Goal: Task Accomplishment & Management: Manage account settings

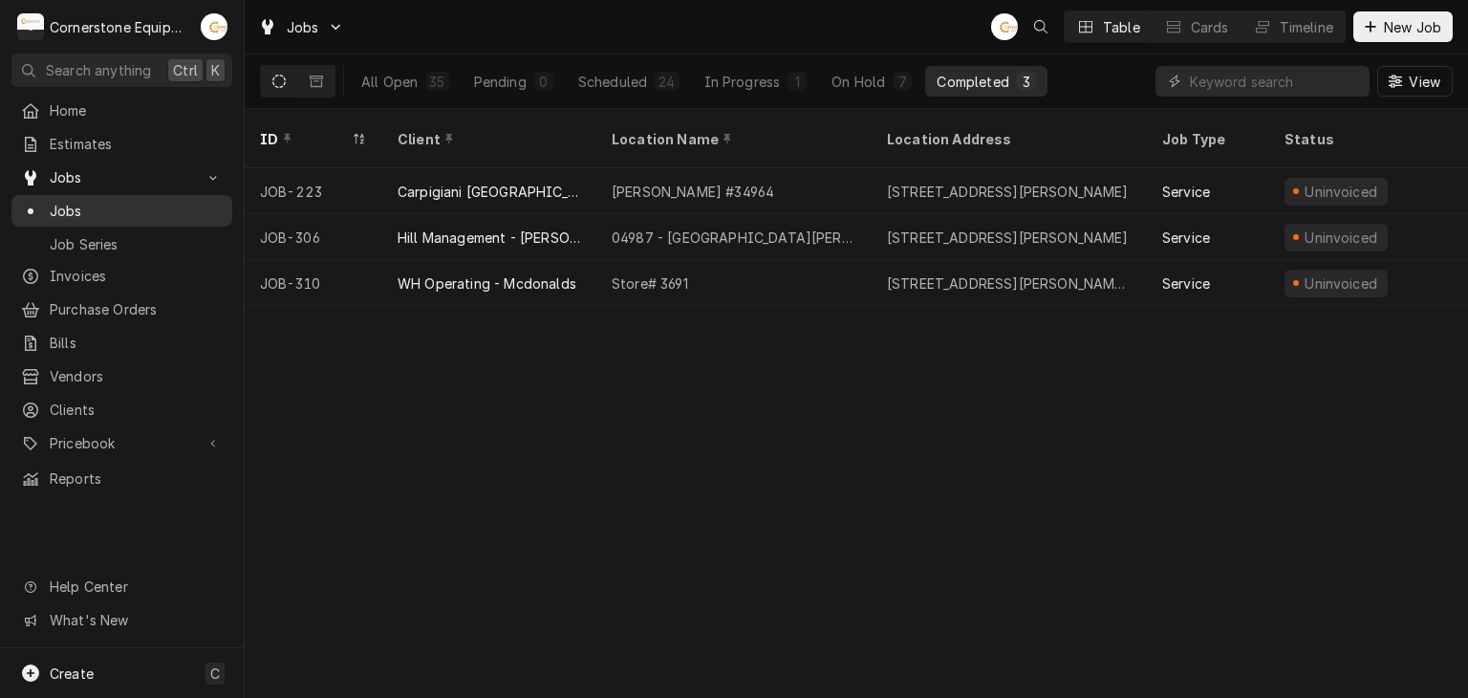
click at [69, 205] on span "Jobs" at bounding box center [136, 211] width 173 height 20
click at [98, 112] on span "Home" at bounding box center [136, 110] width 173 height 20
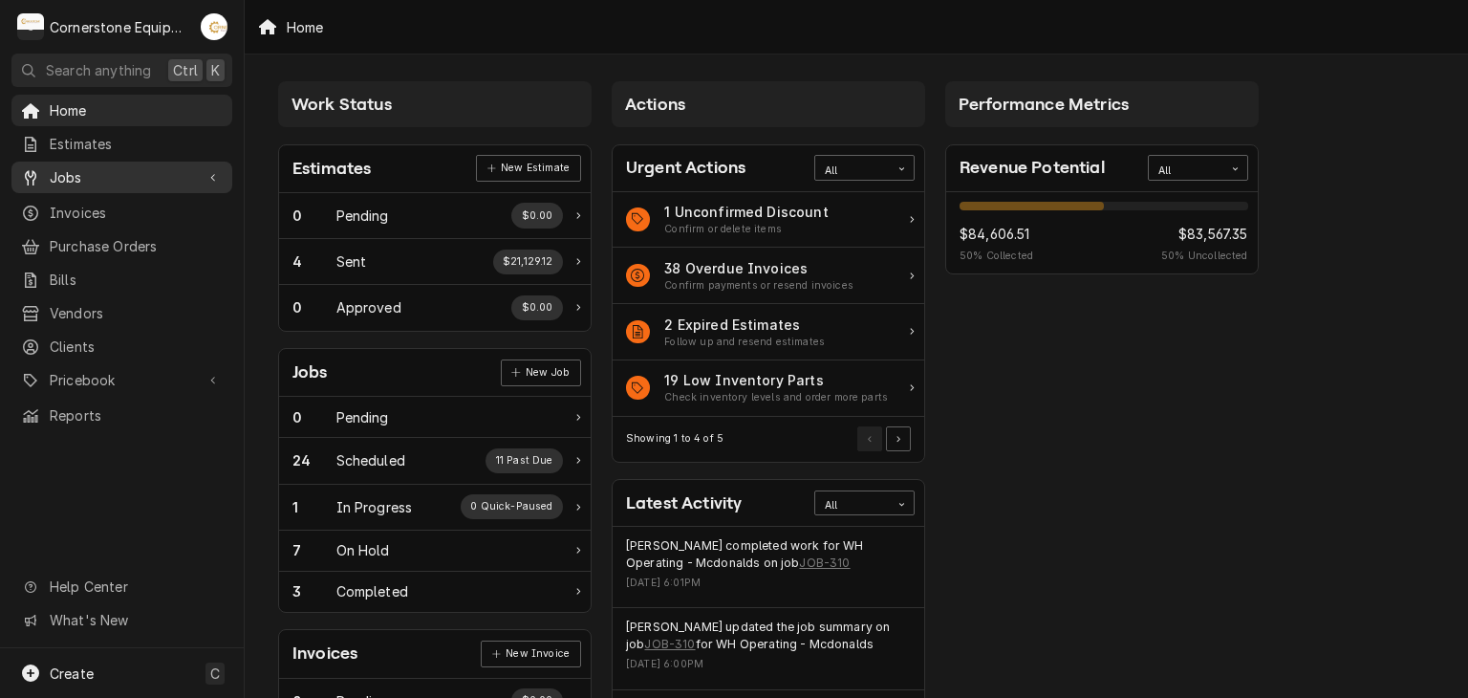
click at [83, 178] on span "Jobs" at bounding box center [122, 177] width 144 height 20
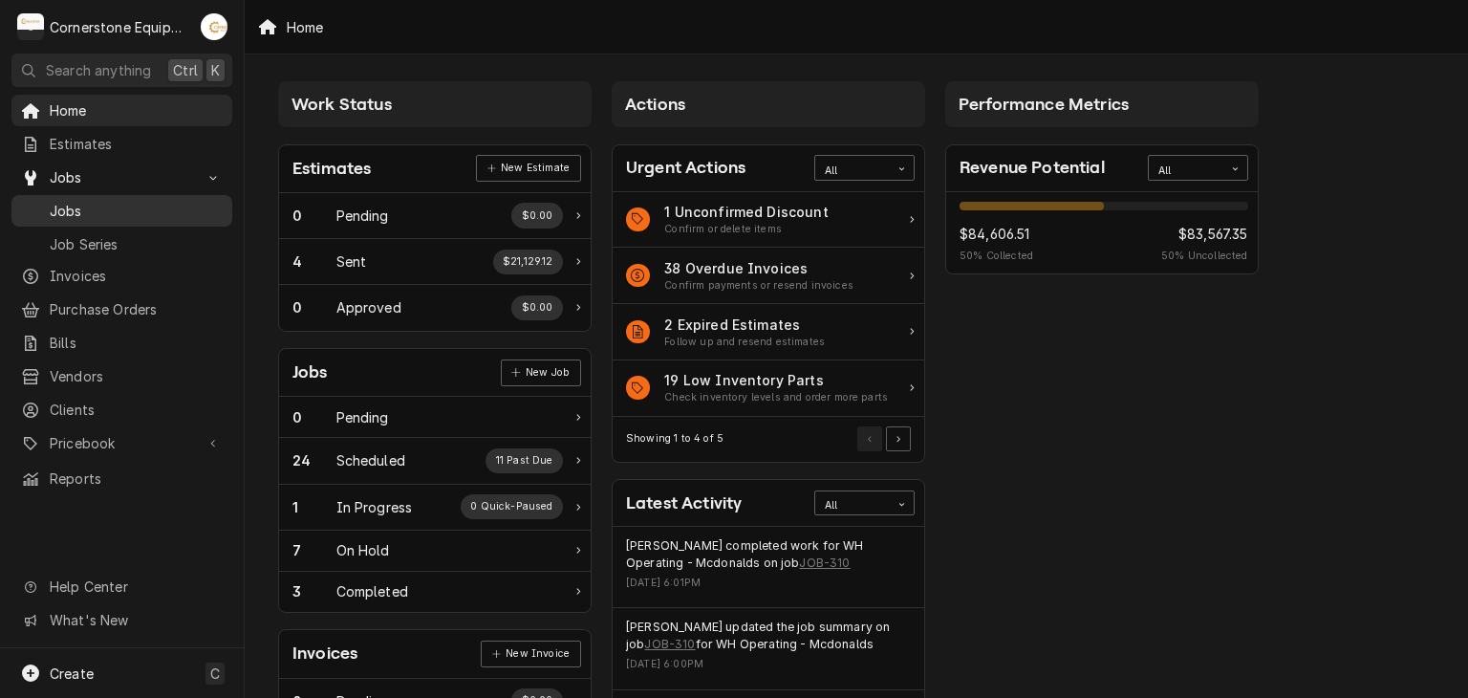
click at [81, 201] on span "Jobs" at bounding box center [136, 211] width 173 height 20
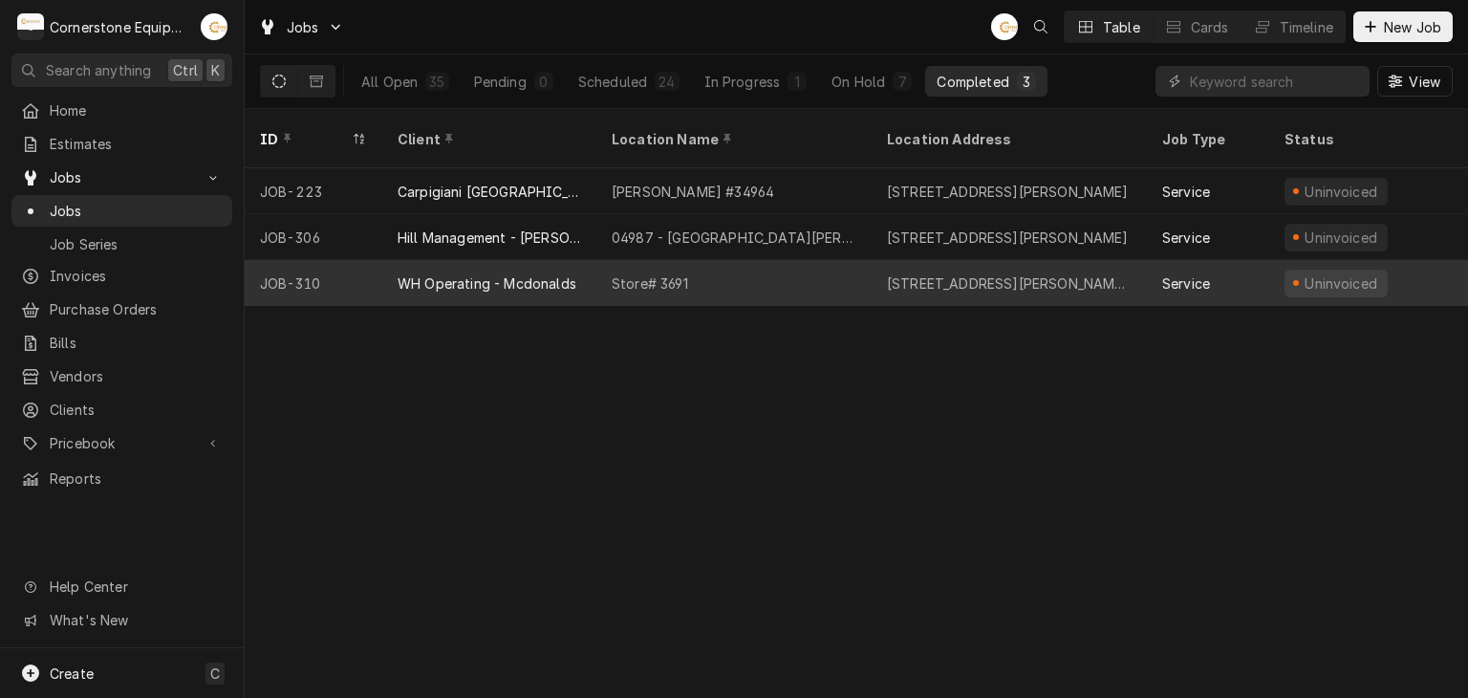
click at [677, 273] on div "Store# 3691" at bounding box center [650, 283] width 76 height 20
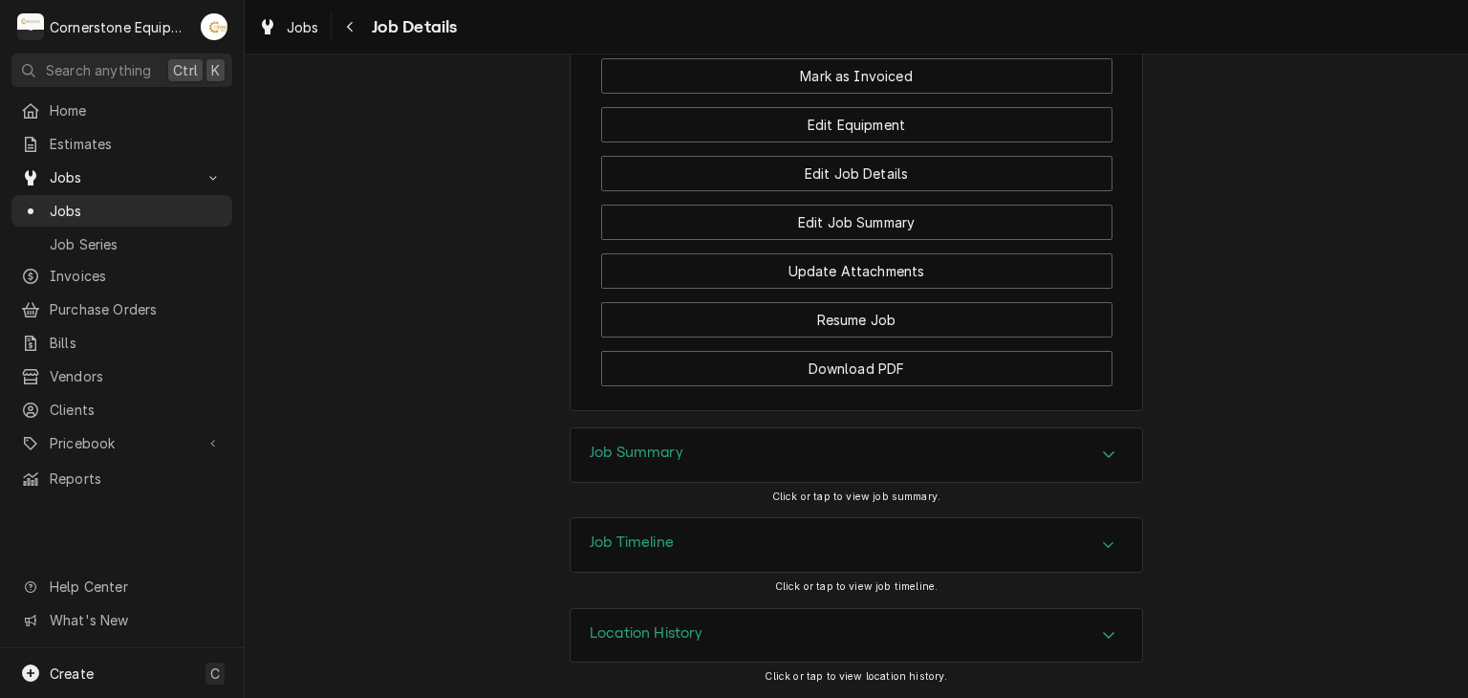
scroll to position [1544, 0]
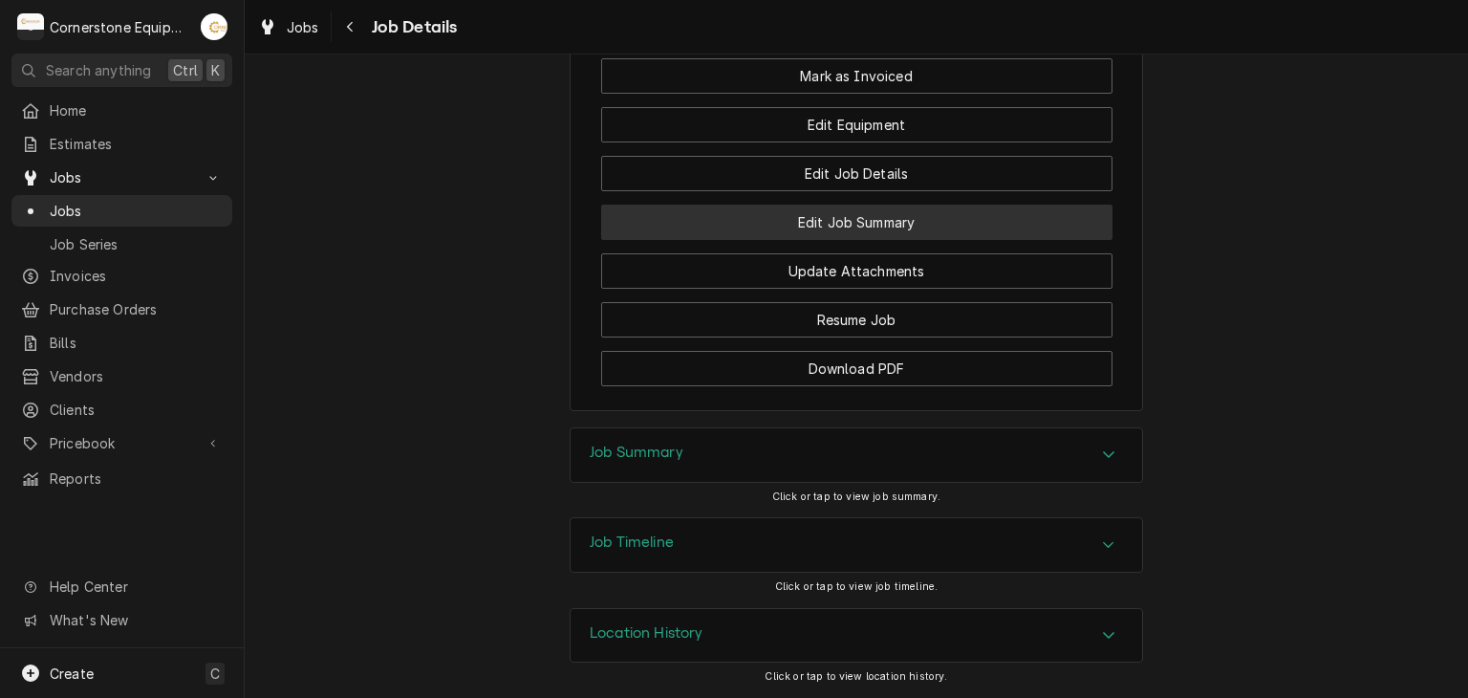
click at [872, 228] on button "Edit Job Summary" at bounding box center [856, 222] width 511 height 35
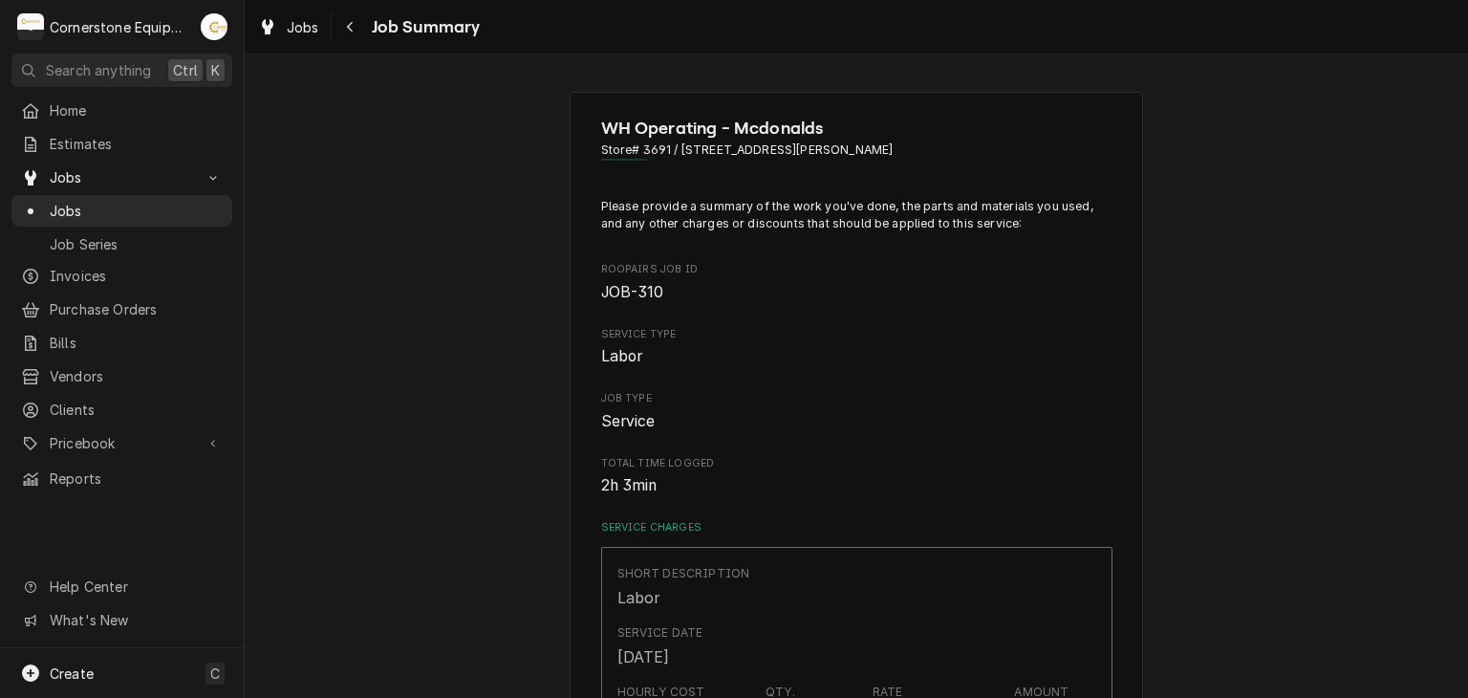
type textarea "x"
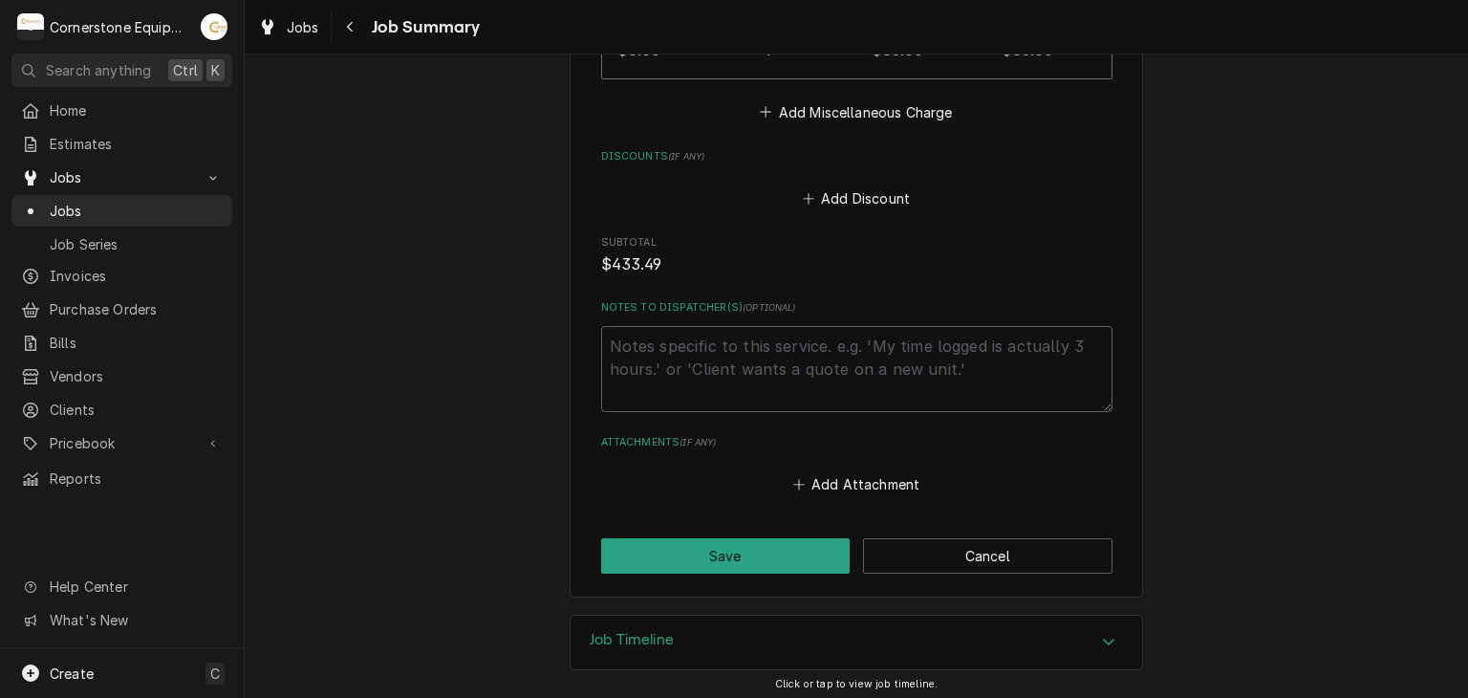
scroll to position [1551, 0]
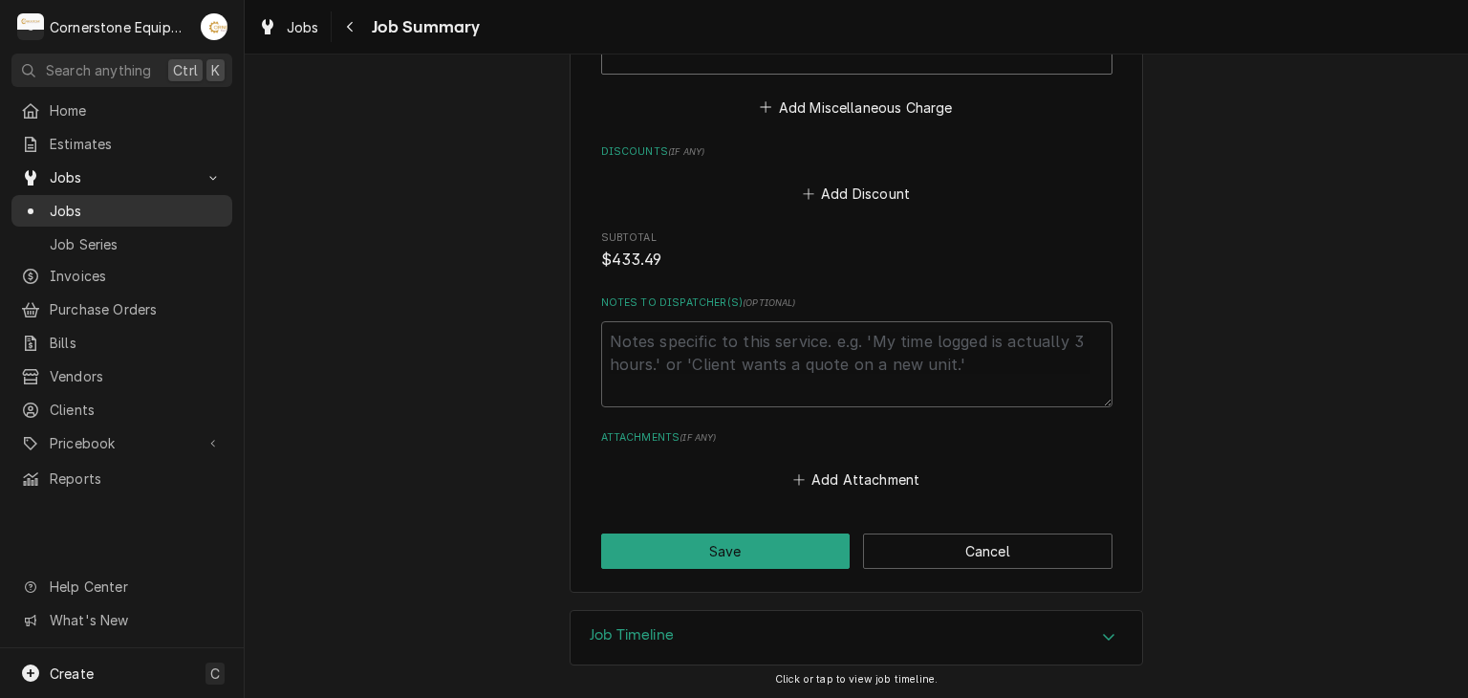
click at [92, 204] on span "Jobs" at bounding box center [136, 211] width 173 height 20
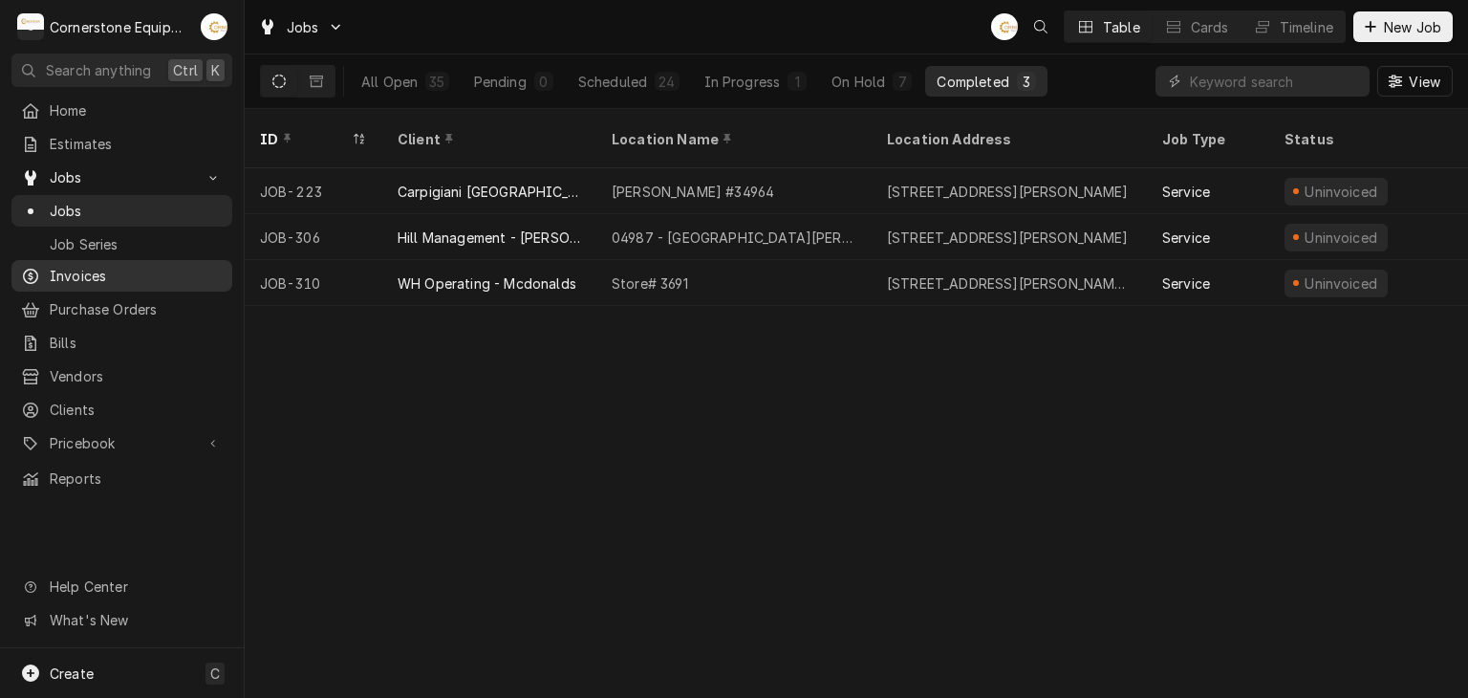
click at [67, 266] on span "Invoices" at bounding box center [136, 276] width 173 height 20
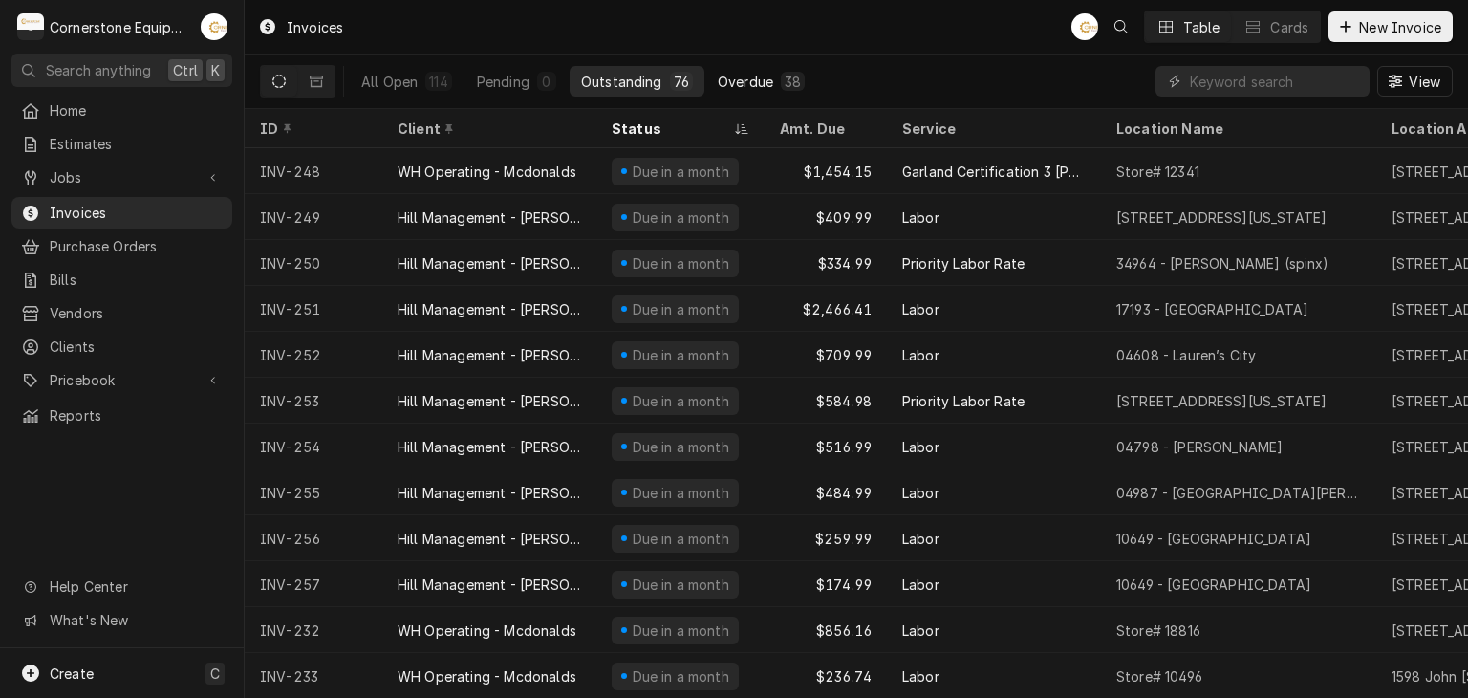
click at [741, 82] on div "Overdue" at bounding box center [745, 82] width 55 height 20
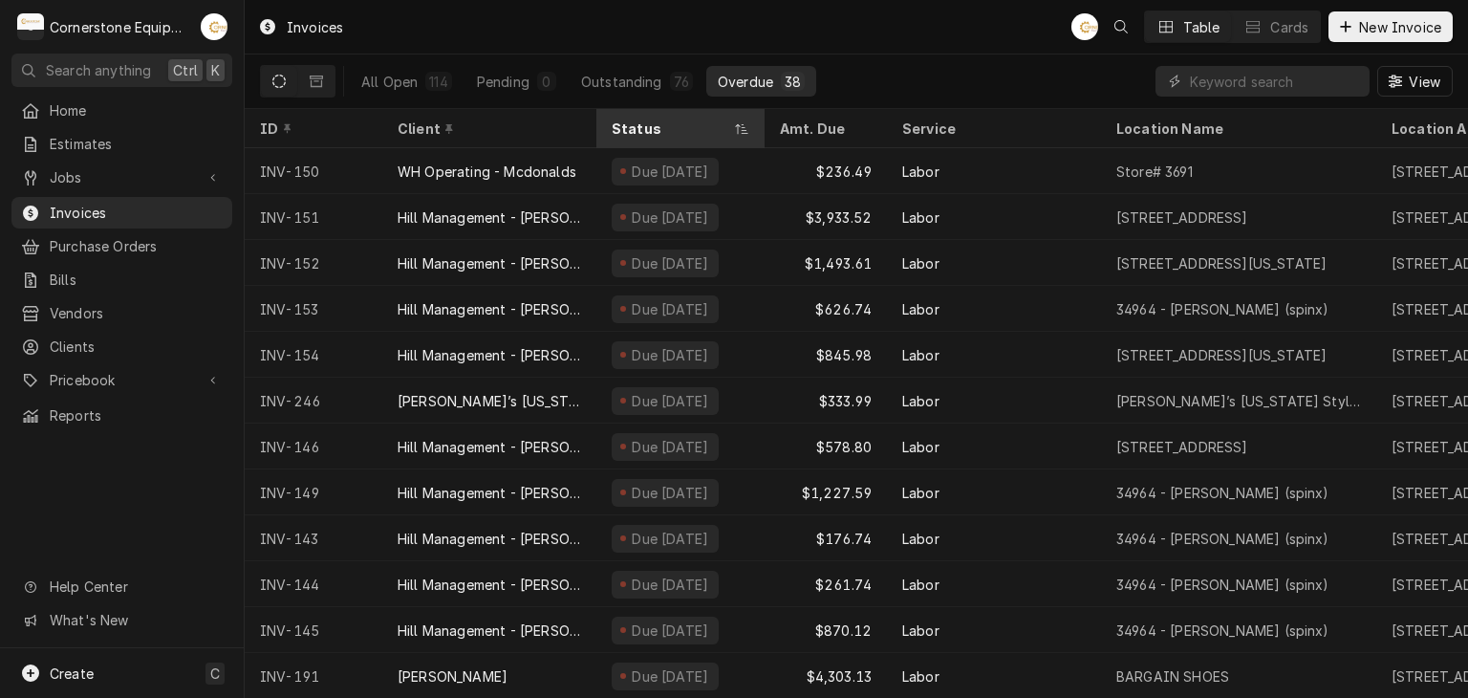
click at [687, 139] on div "Status" at bounding box center [680, 129] width 161 height 32
click at [669, 122] on div "Status" at bounding box center [671, 129] width 119 height 20
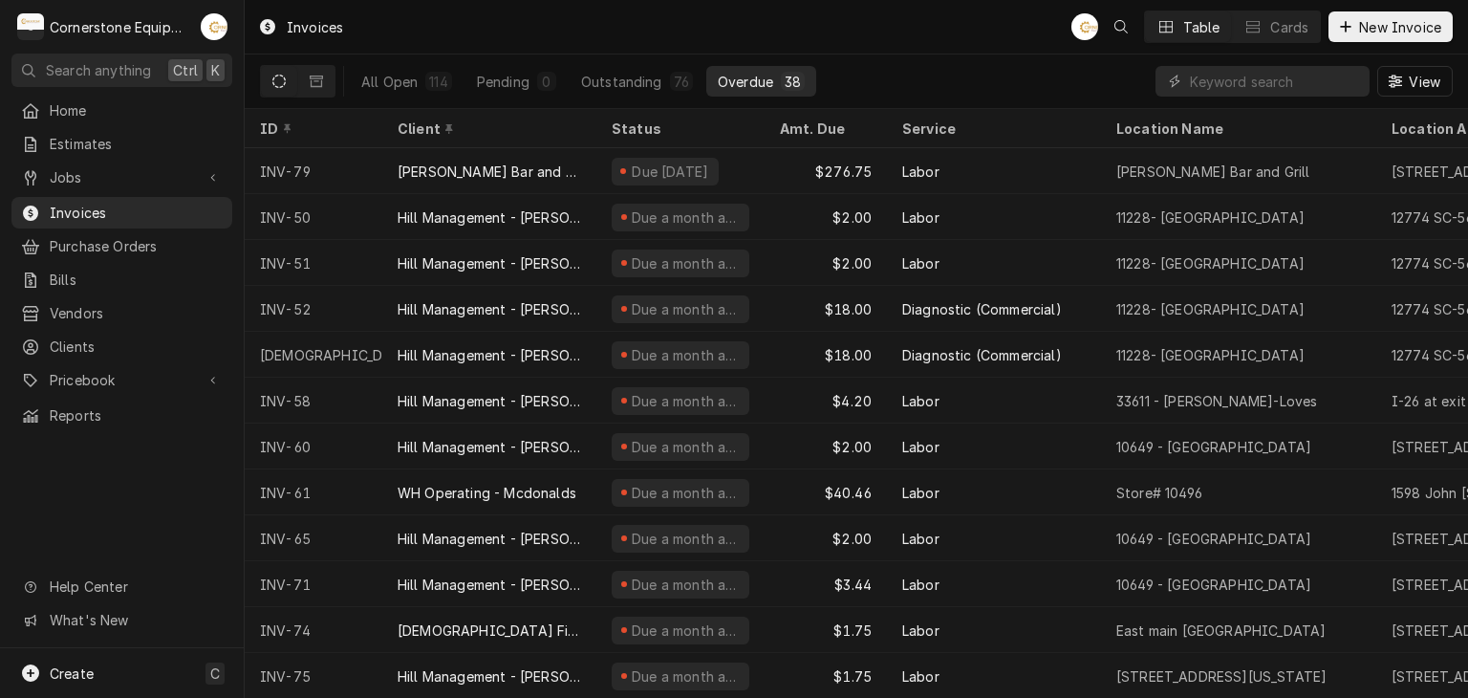
click at [669, 122] on div "Status" at bounding box center [679, 129] width 134 height 20
click at [658, 128] on div "Status" at bounding box center [671, 129] width 119 height 20
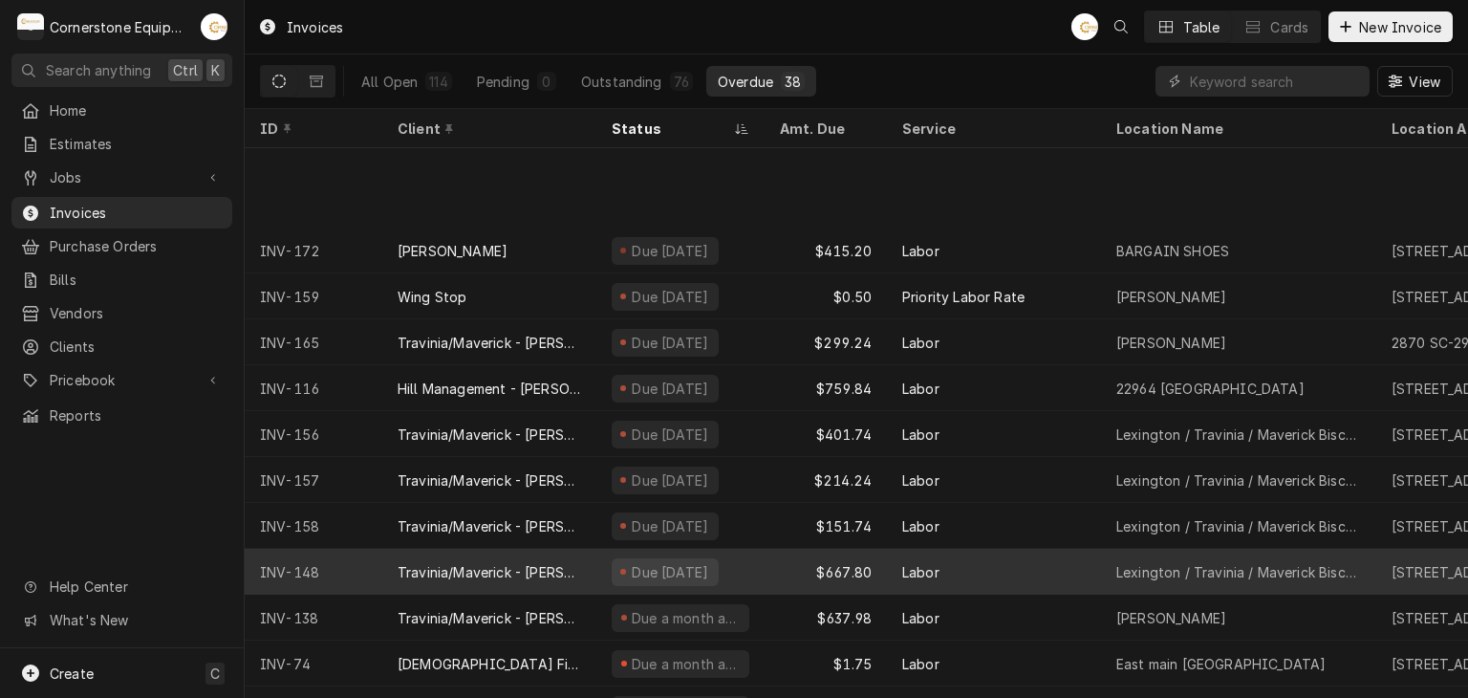
scroll to position [701, 0]
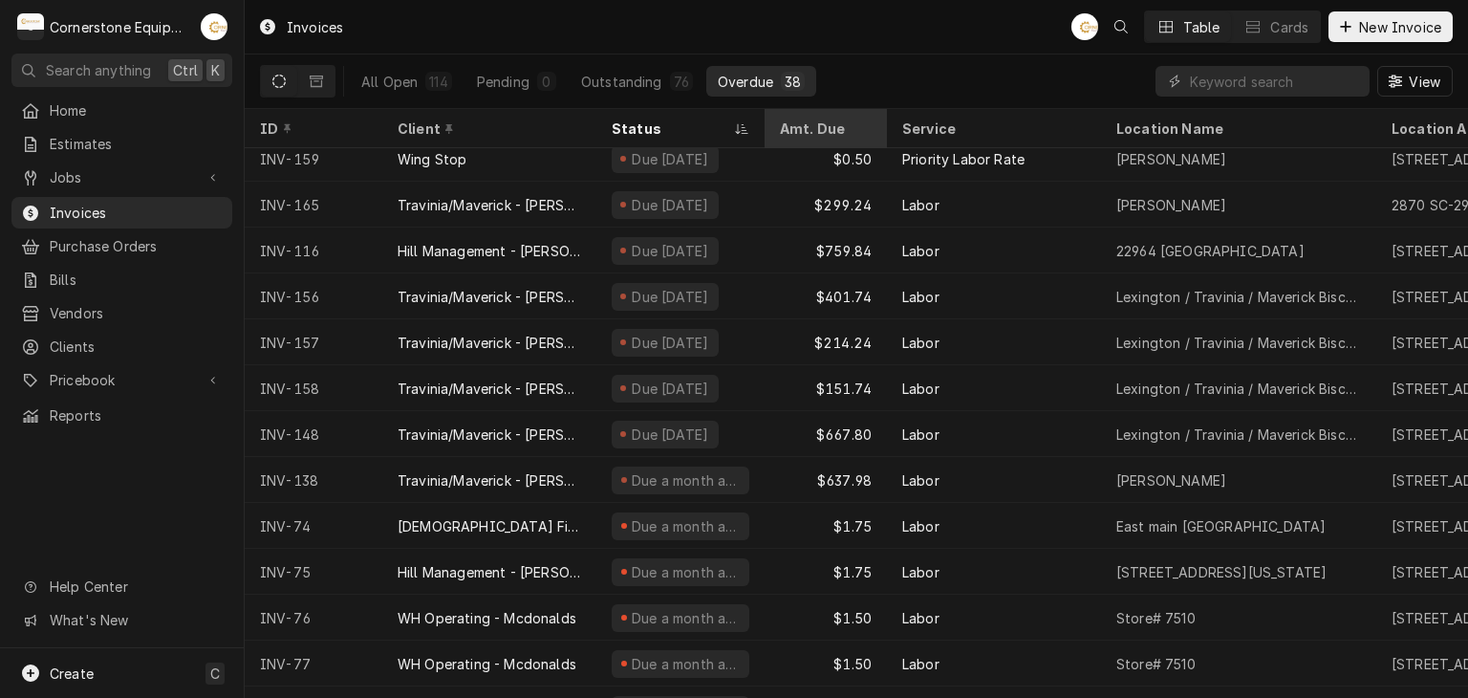
click at [826, 118] on div "Amt. Due" at bounding box center [826, 129] width 115 height 32
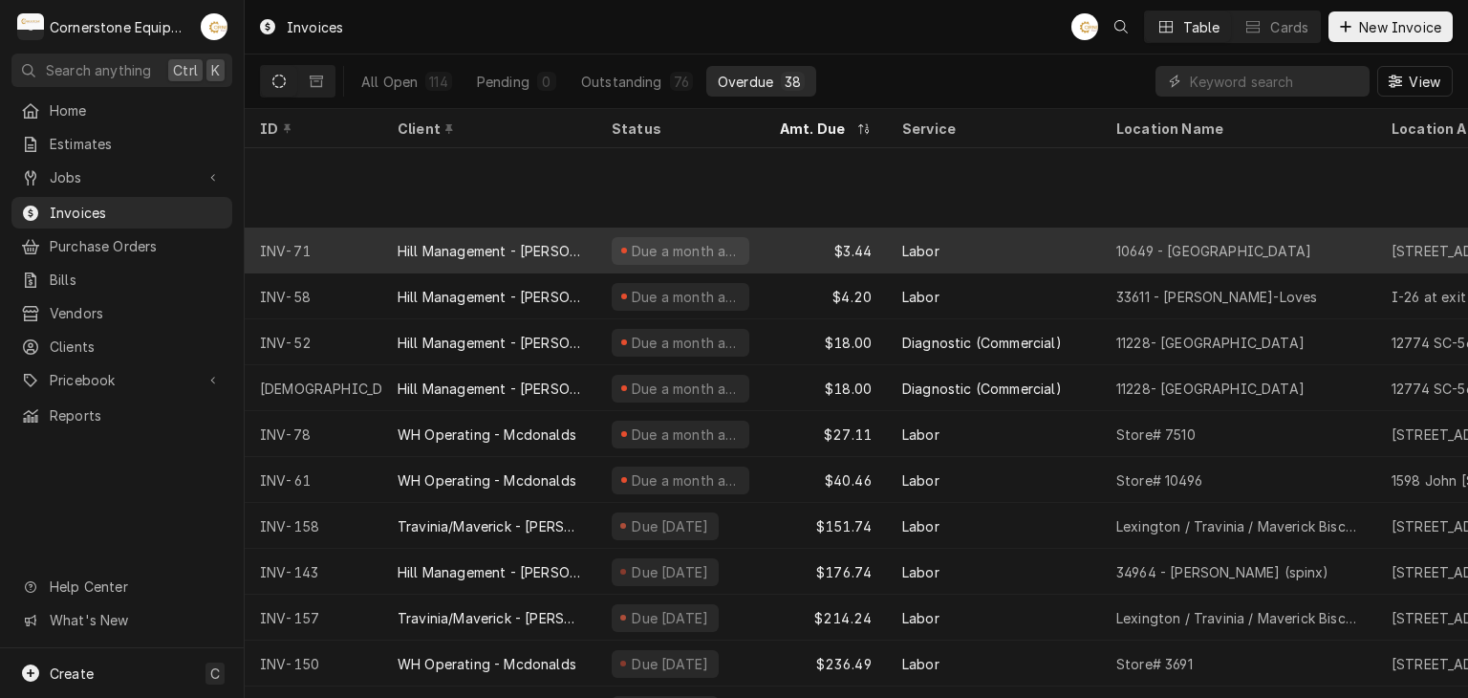
scroll to position [471, 0]
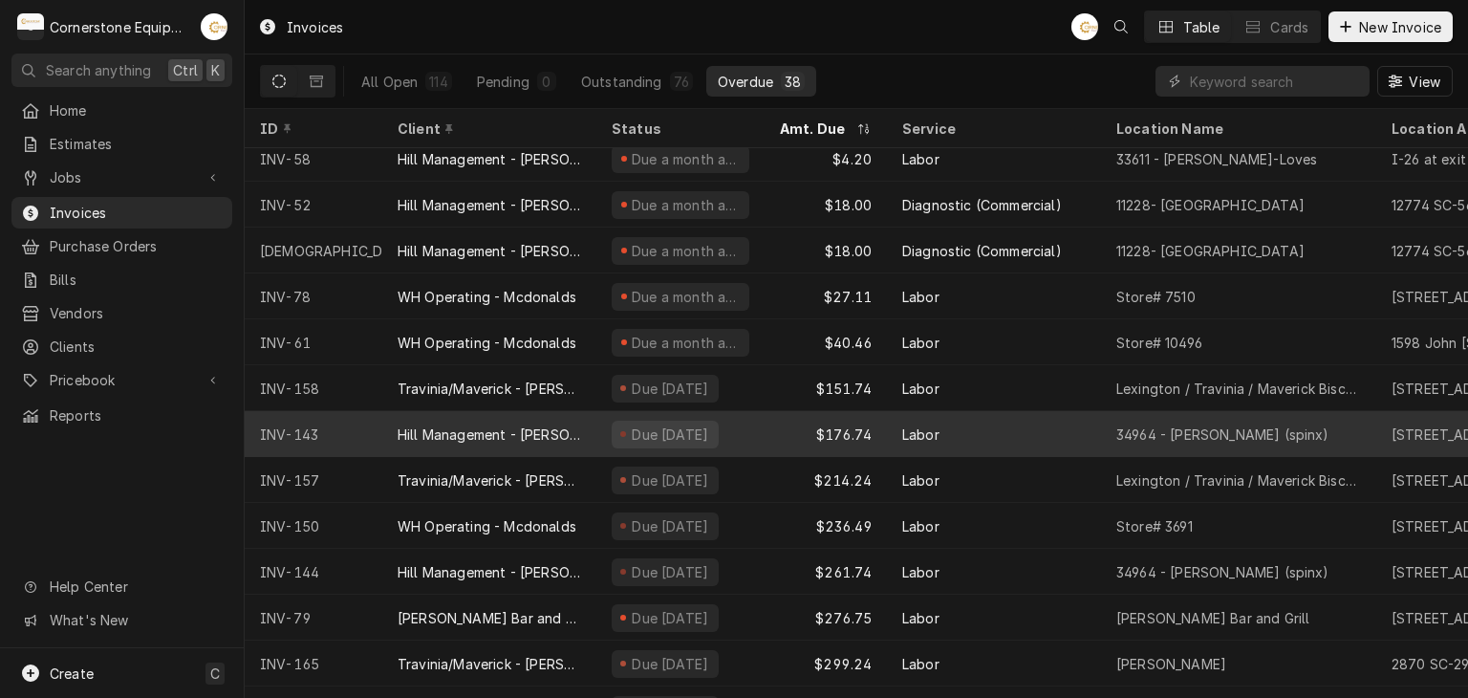
click at [897, 437] on div "Labor" at bounding box center [994, 434] width 214 height 46
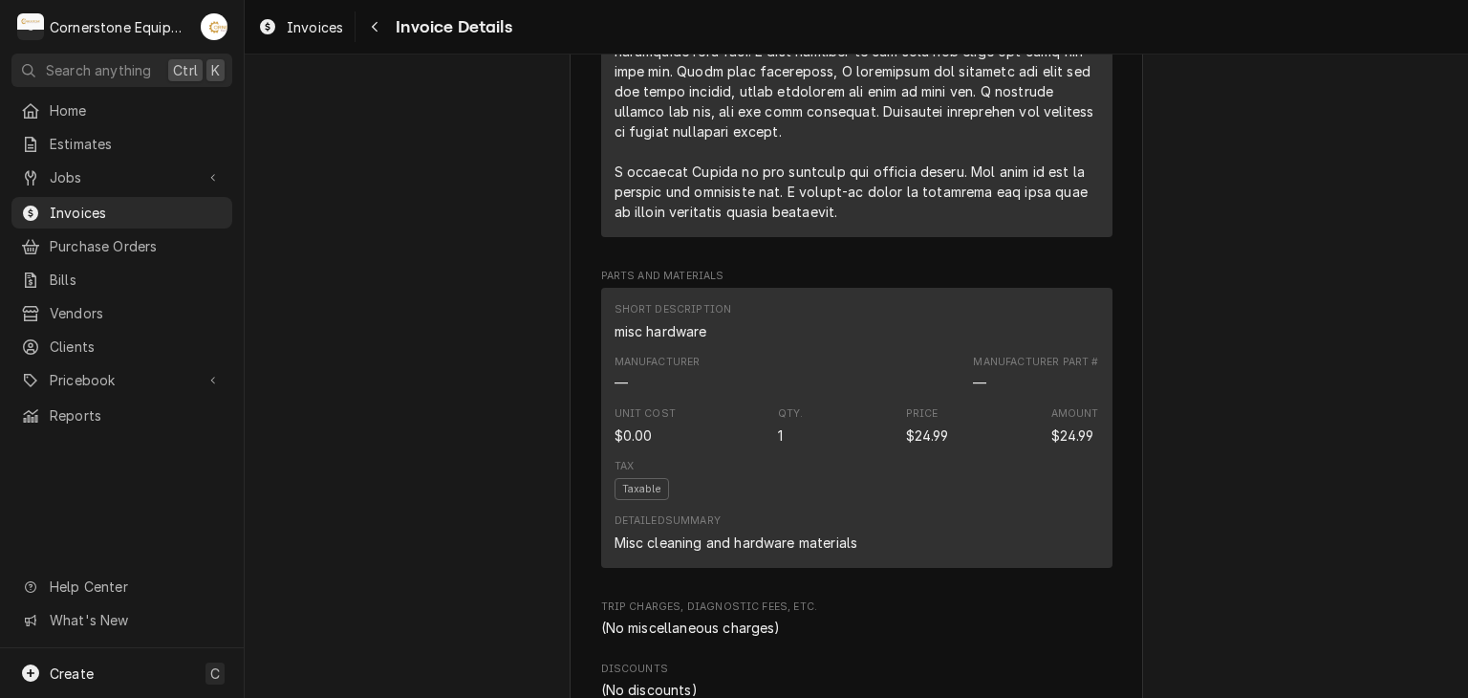
scroll to position [1147, 0]
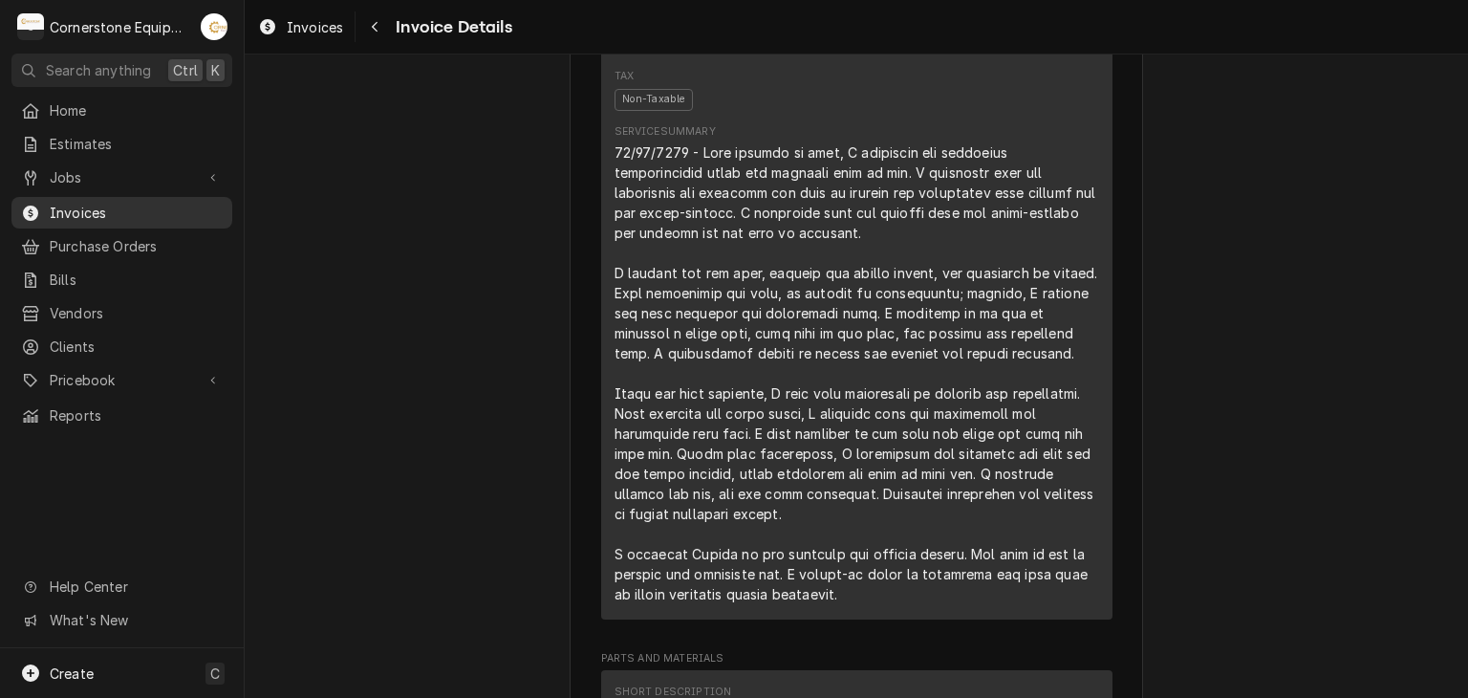
click at [138, 203] on span "Invoices" at bounding box center [136, 213] width 173 height 20
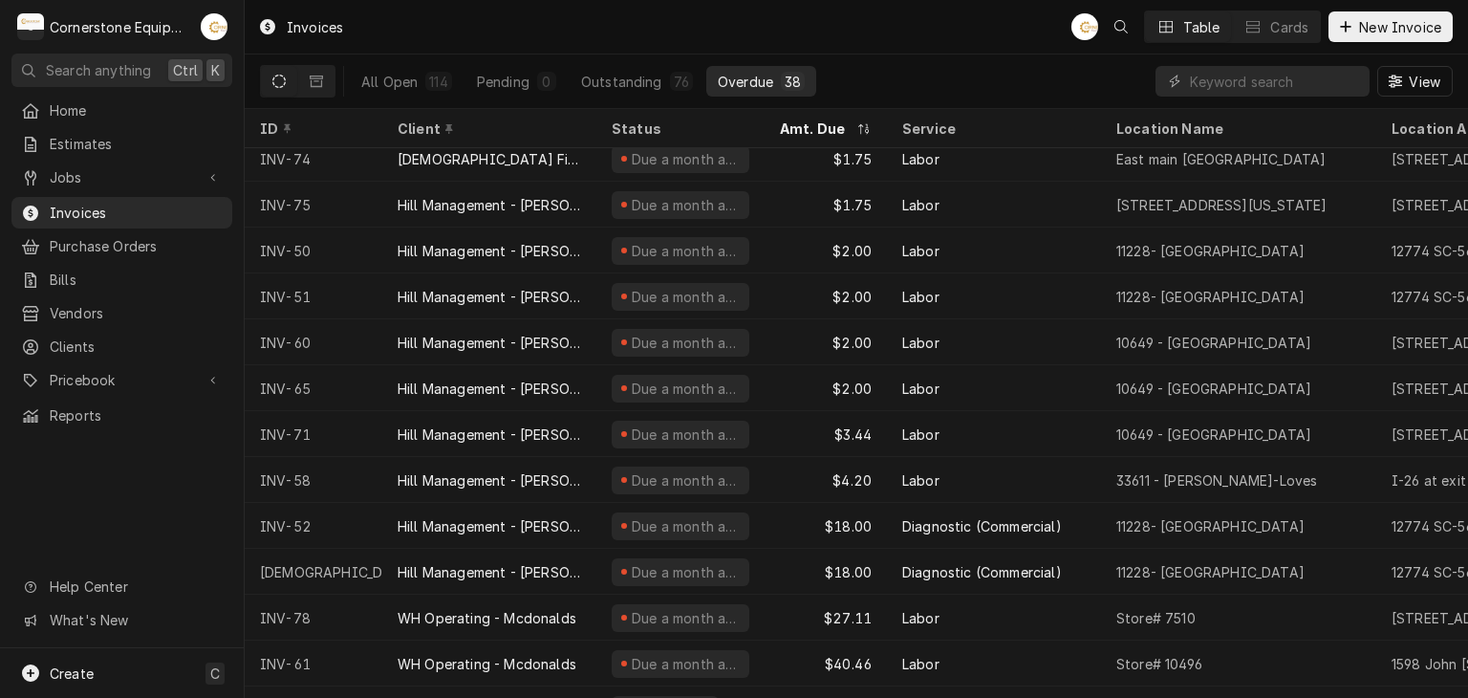
scroll to position [288, 0]
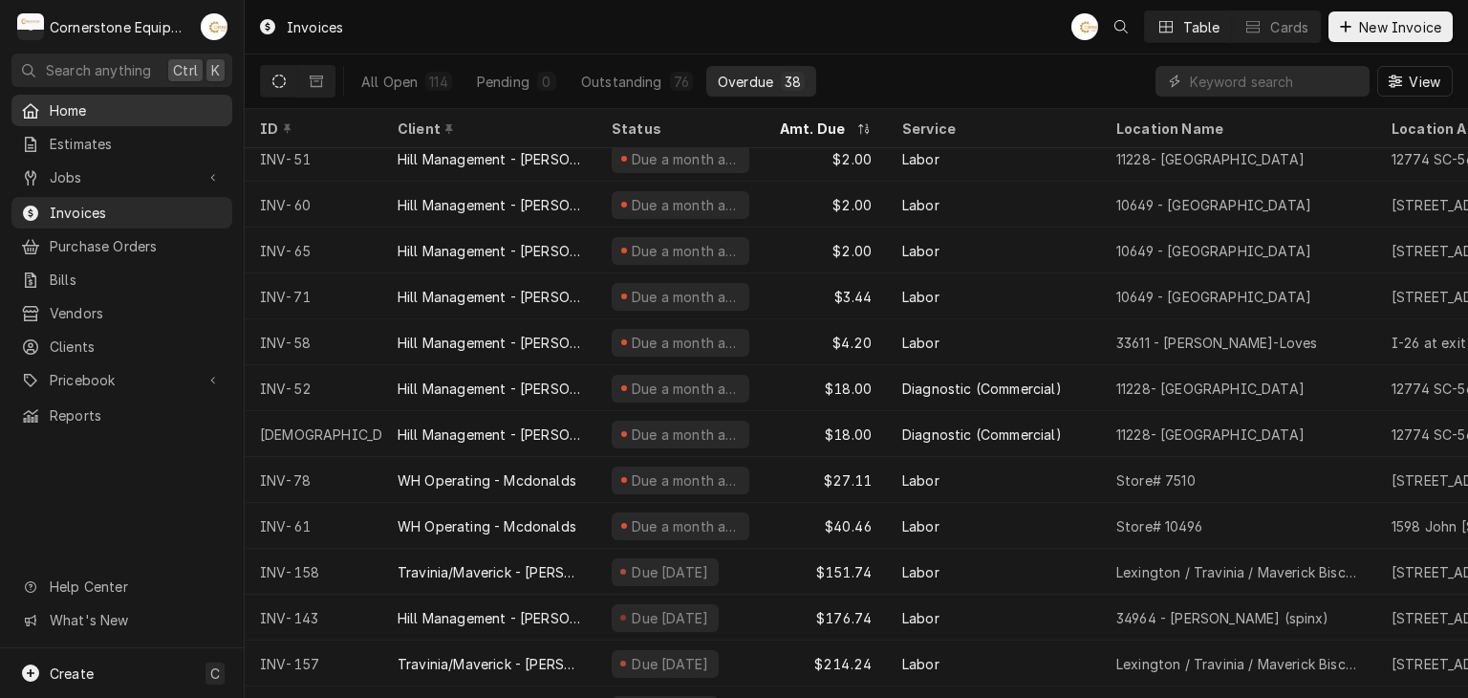
click at [75, 119] on link "Home" at bounding box center [121, 111] width 221 height 32
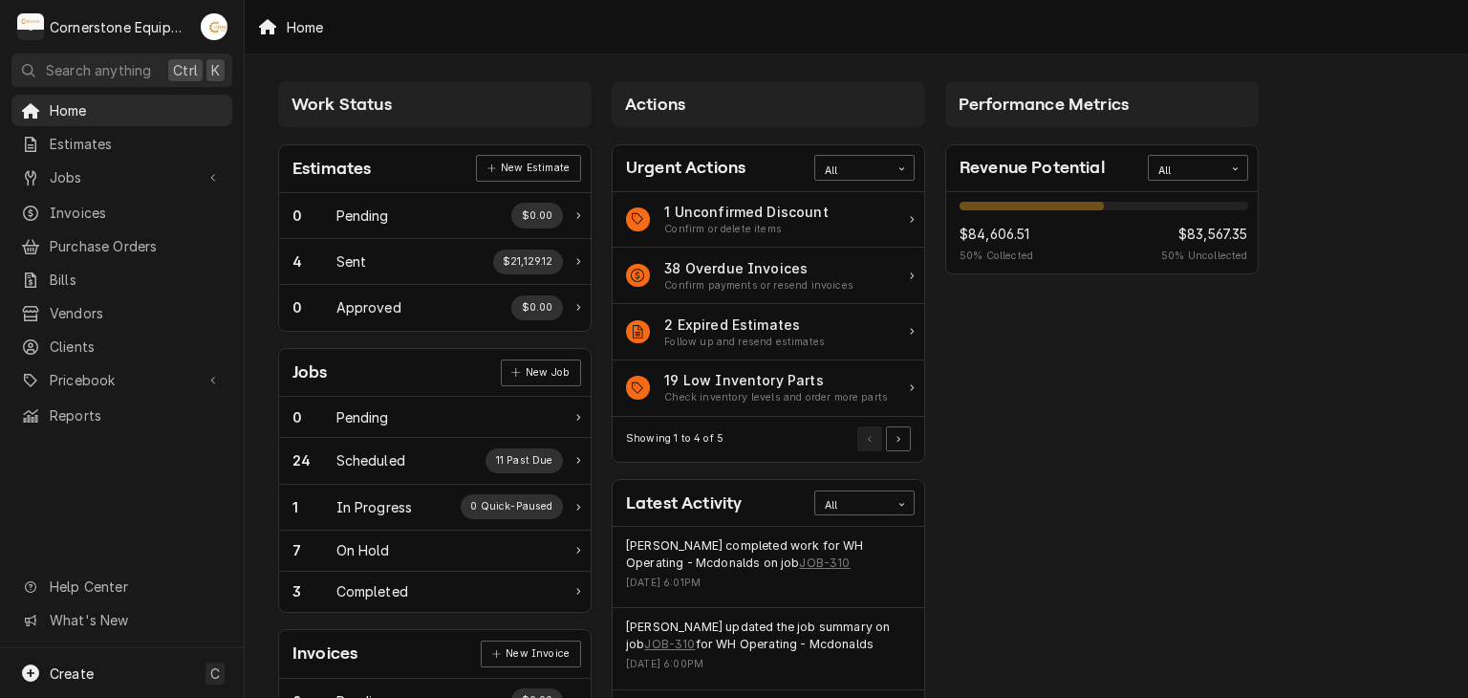
scroll to position [382, 0]
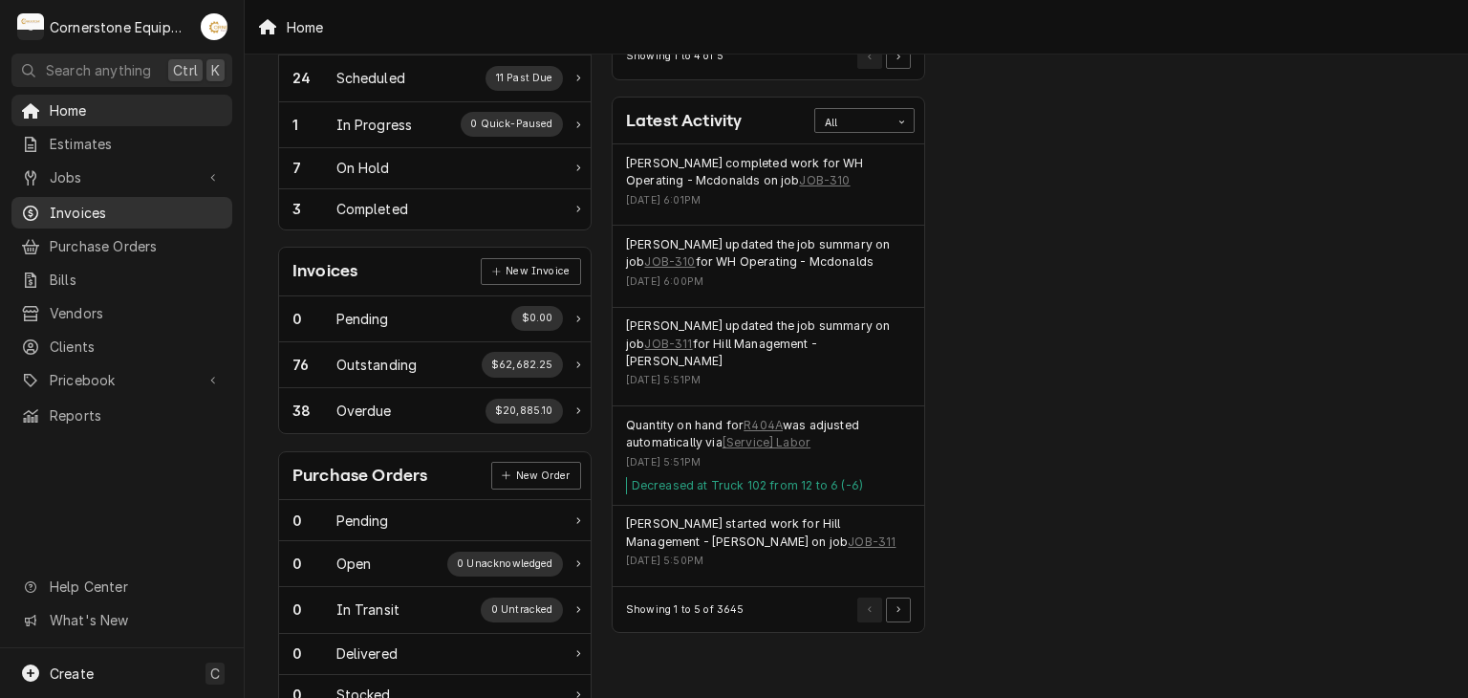
click at [147, 203] on span "Invoices" at bounding box center [136, 213] width 173 height 20
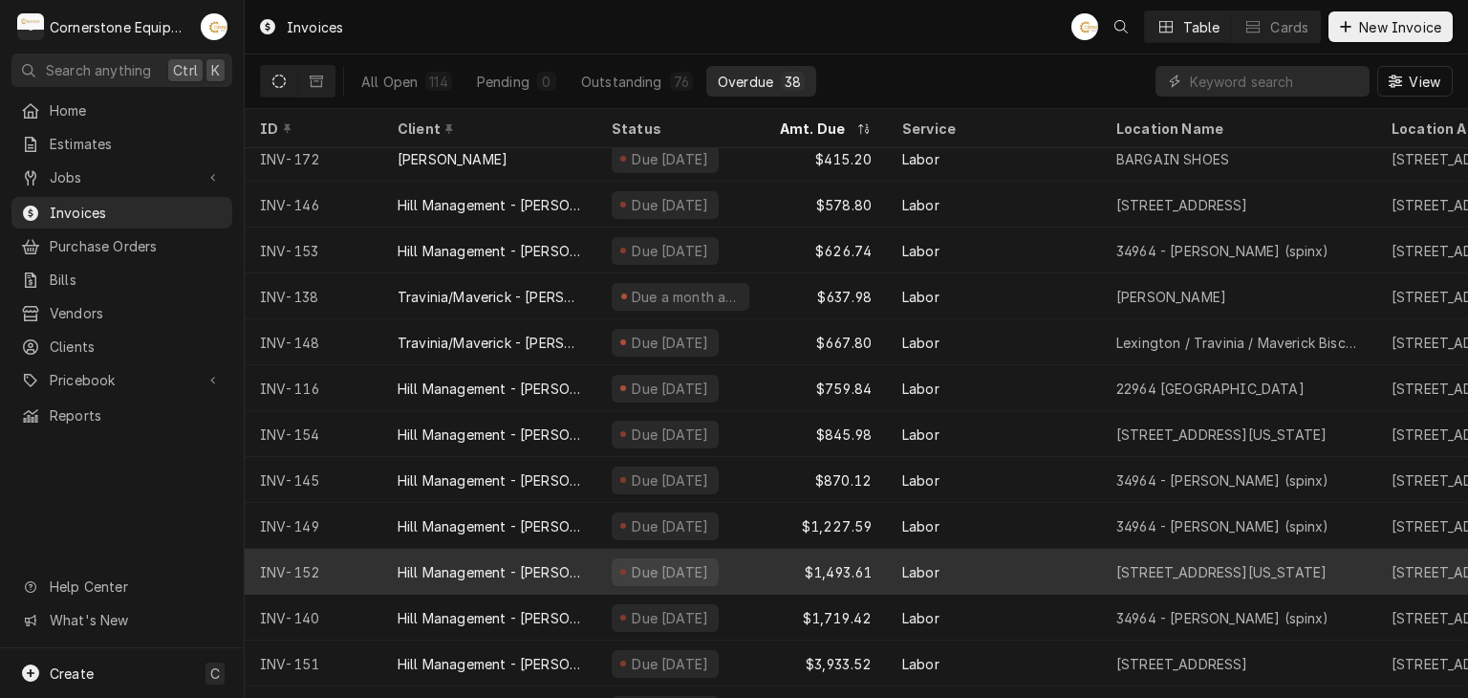
scroll to position [1205, 0]
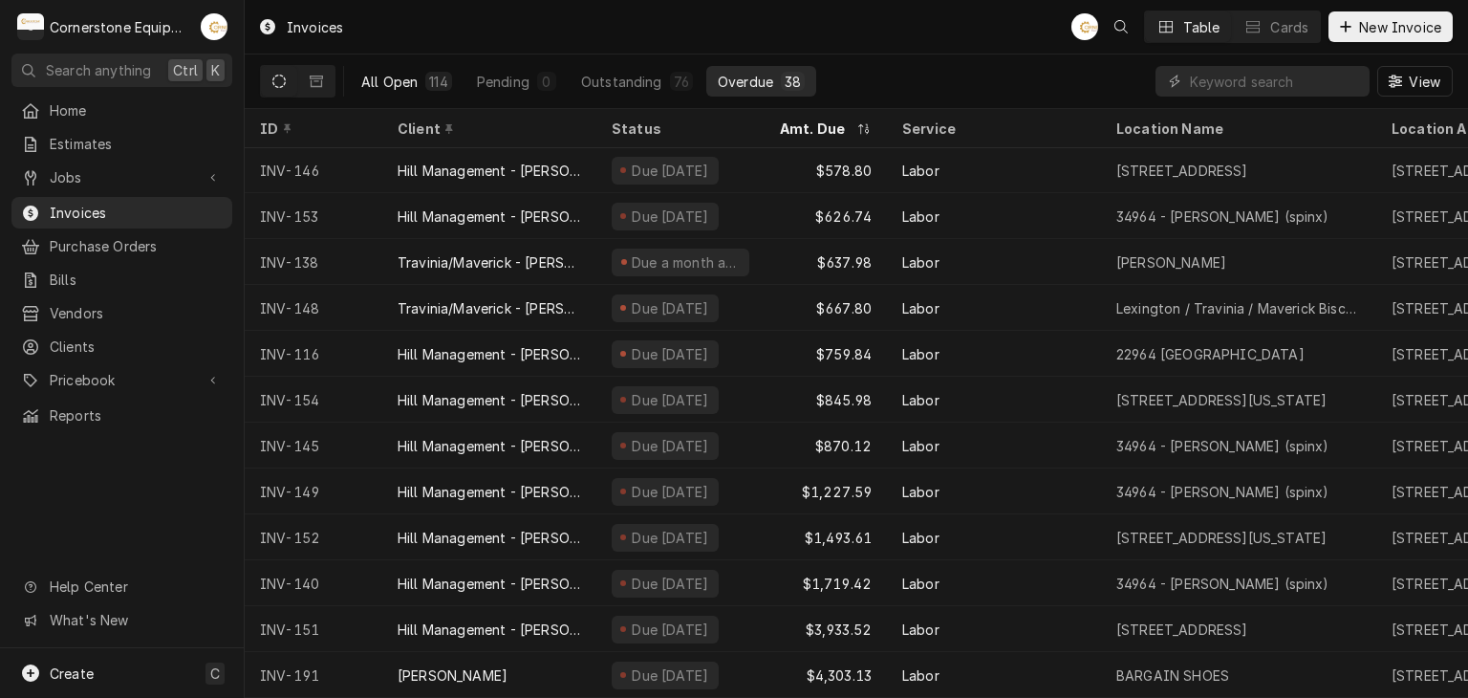
click at [407, 80] on div "All Open" at bounding box center [389, 82] width 56 height 20
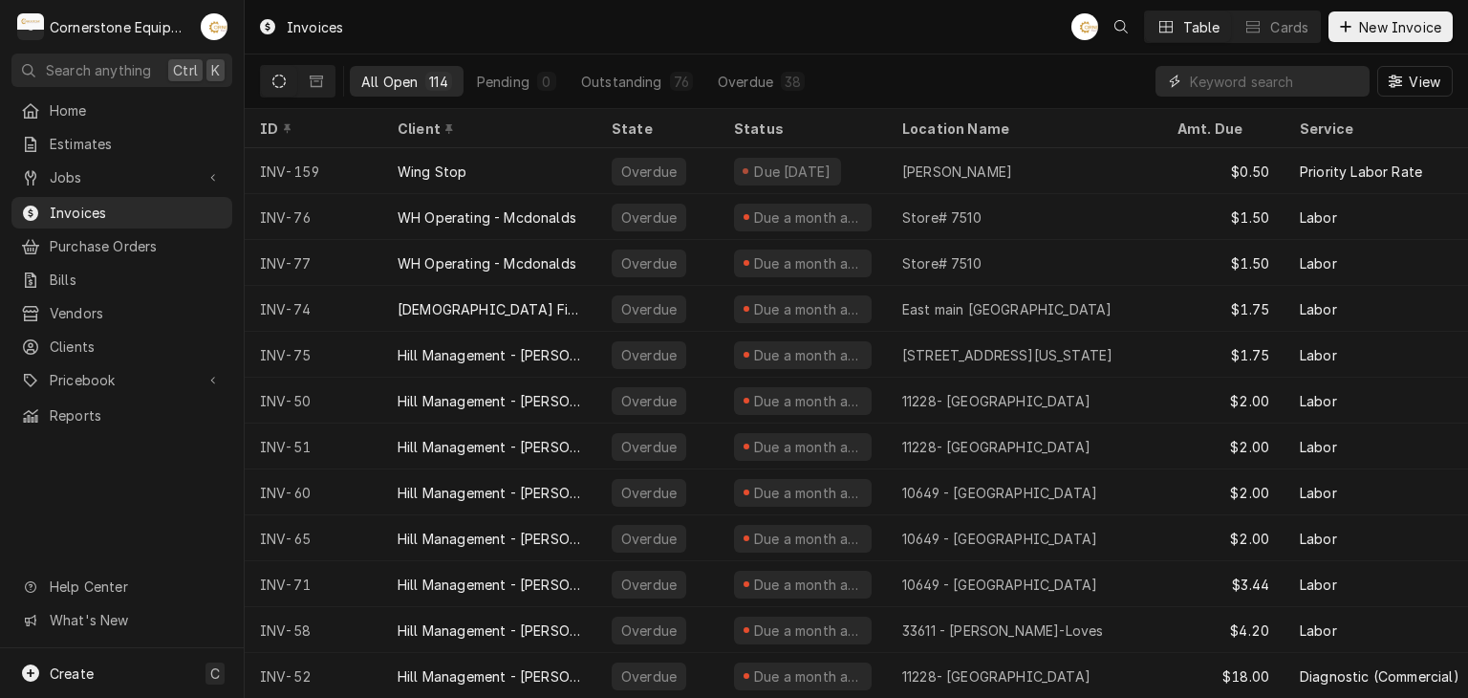
click at [1228, 78] on input "Dynamic Content Wrapper" at bounding box center [1275, 81] width 170 height 31
type input "230"
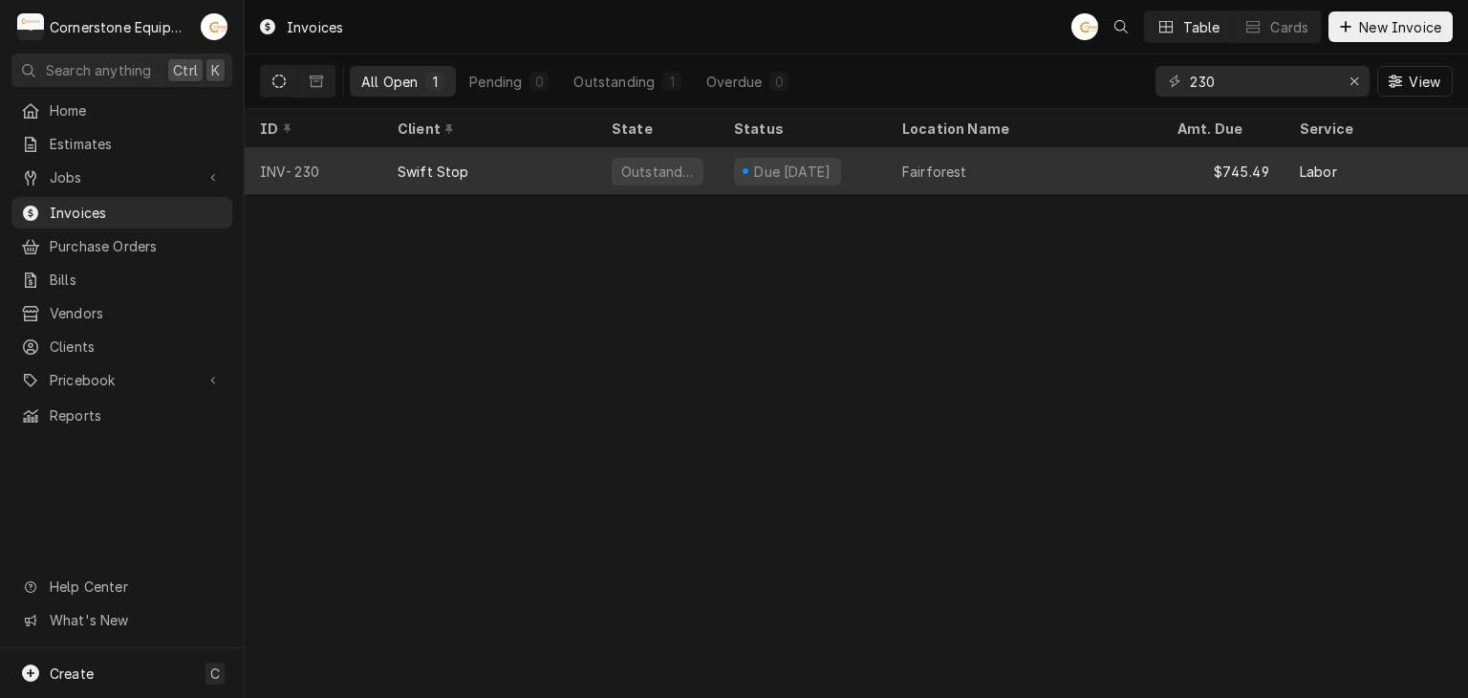
click at [1048, 170] on div "Fairforest" at bounding box center [1024, 171] width 275 height 46
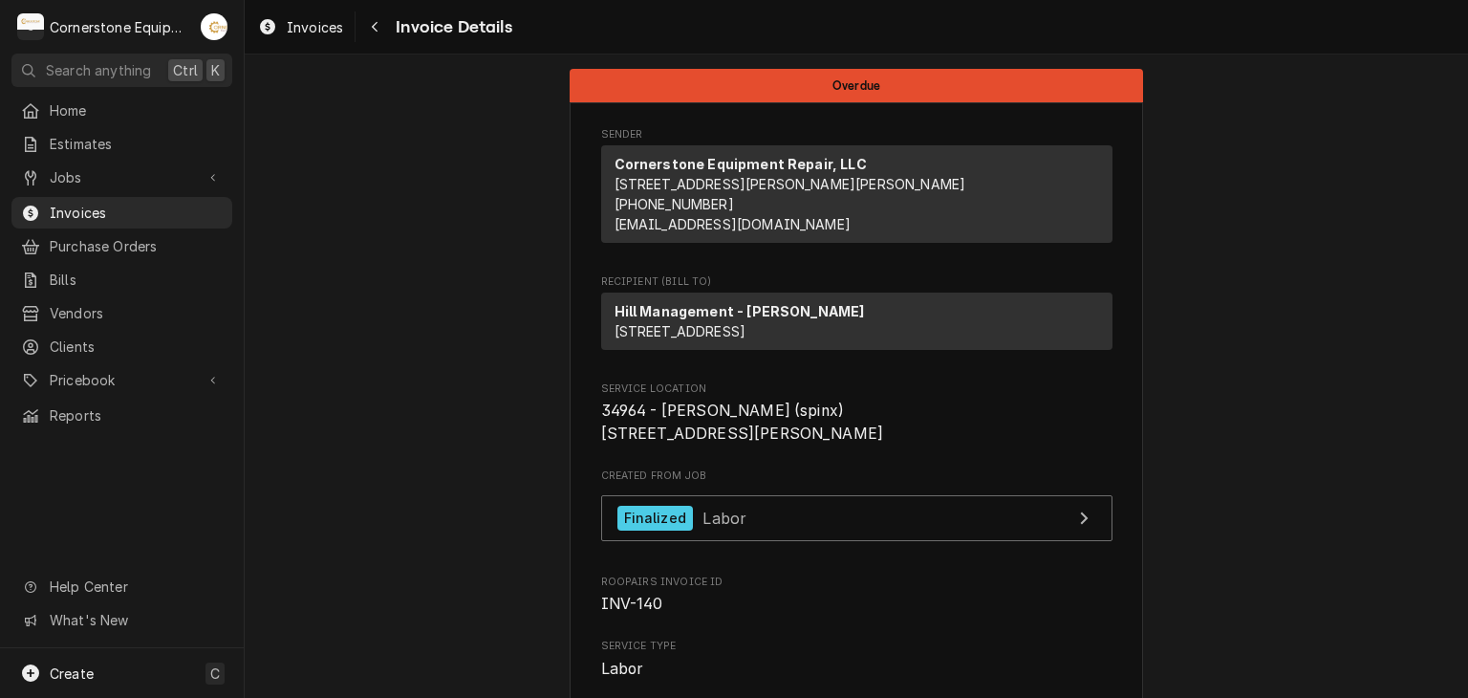
scroll to position [4368, 0]
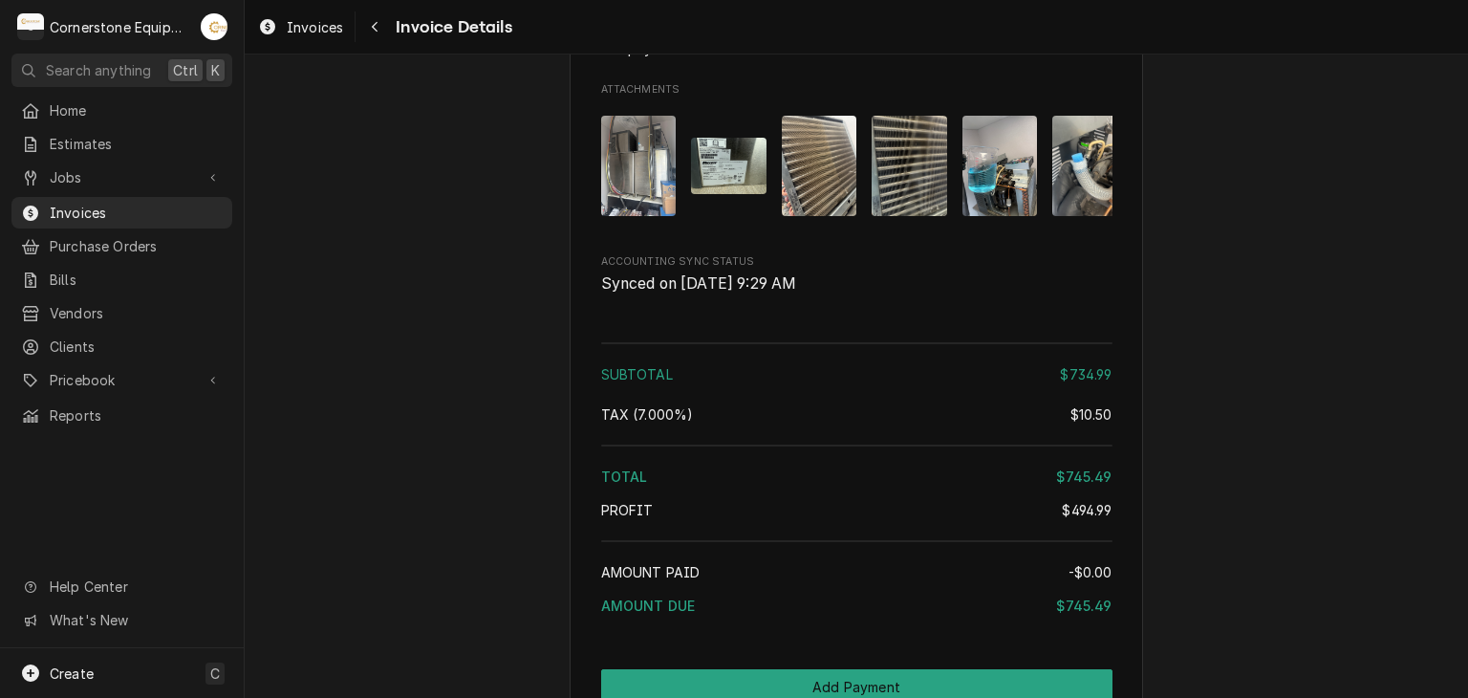
scroll to position [3123, 0]
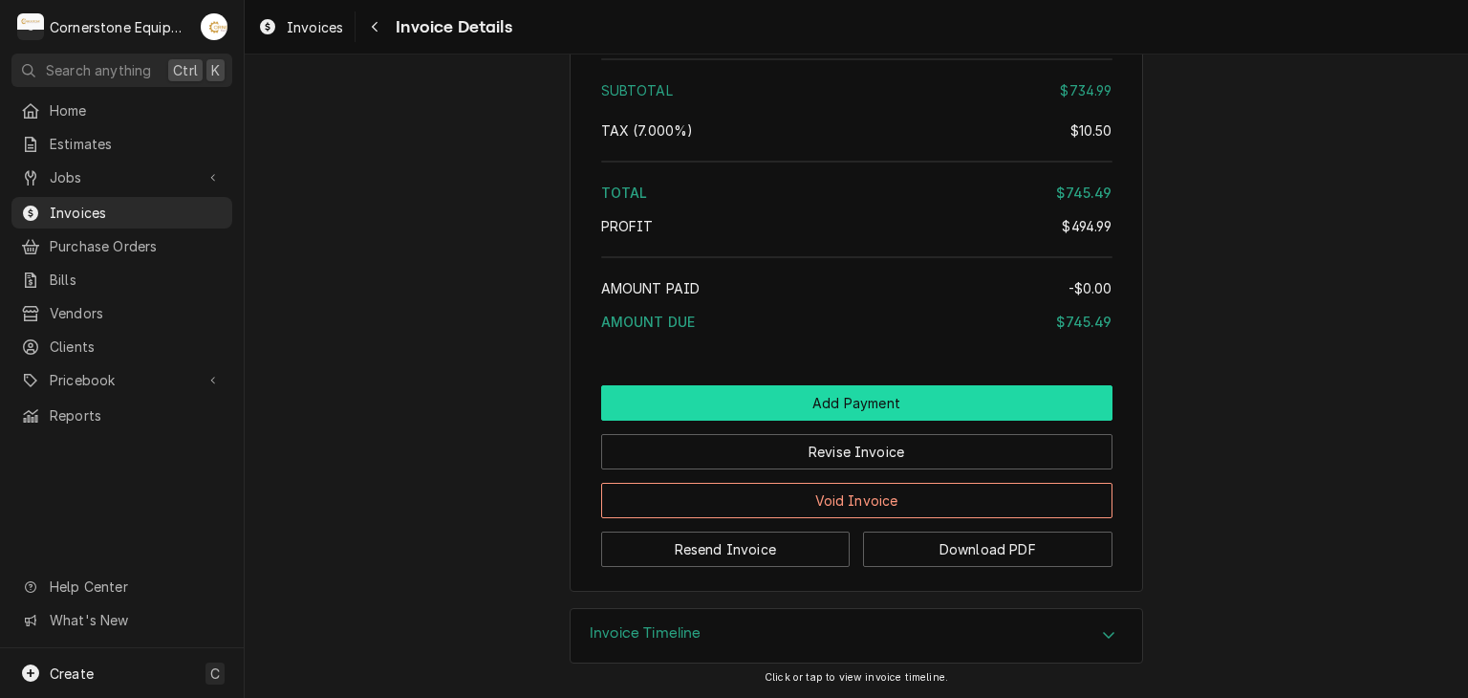
click at [864, 411] on button "Add Payment" at bounding box center [856, 402] width 511 height 35
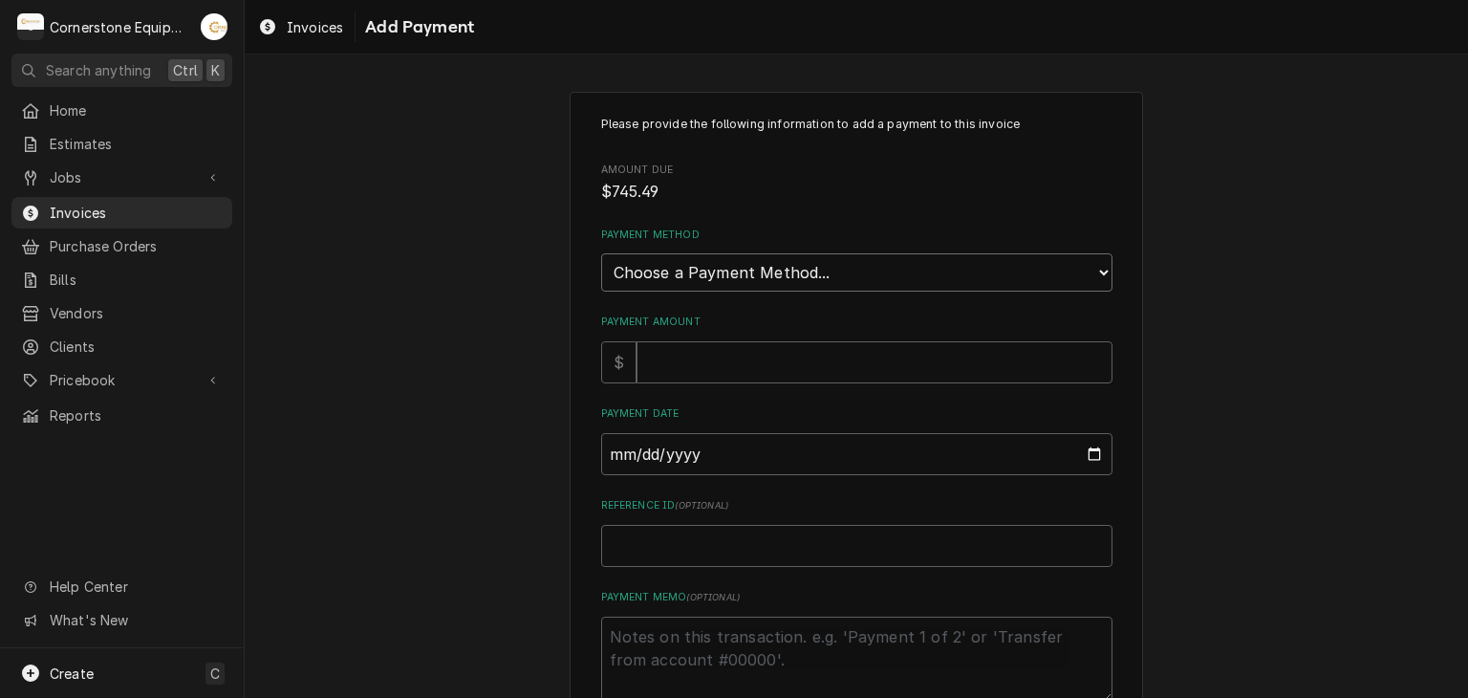
click at [770, 280] on select "Choose a Payment Method... Cash Check Credit/Debit Card ACH/eCheck Other" at bounding box center [856, 272] width 511 height 38
select select "2"
click at [601, 253] on select "Choose a Payment Method... Cash Check Credit/Debit Card ACH/eCheck Other" at bounding box center [856, 272] width 511 height 38
click at [696, 357] on input "Payment Amount" at bounding box center [875, 362] width 476 height 42
type textarea "x"
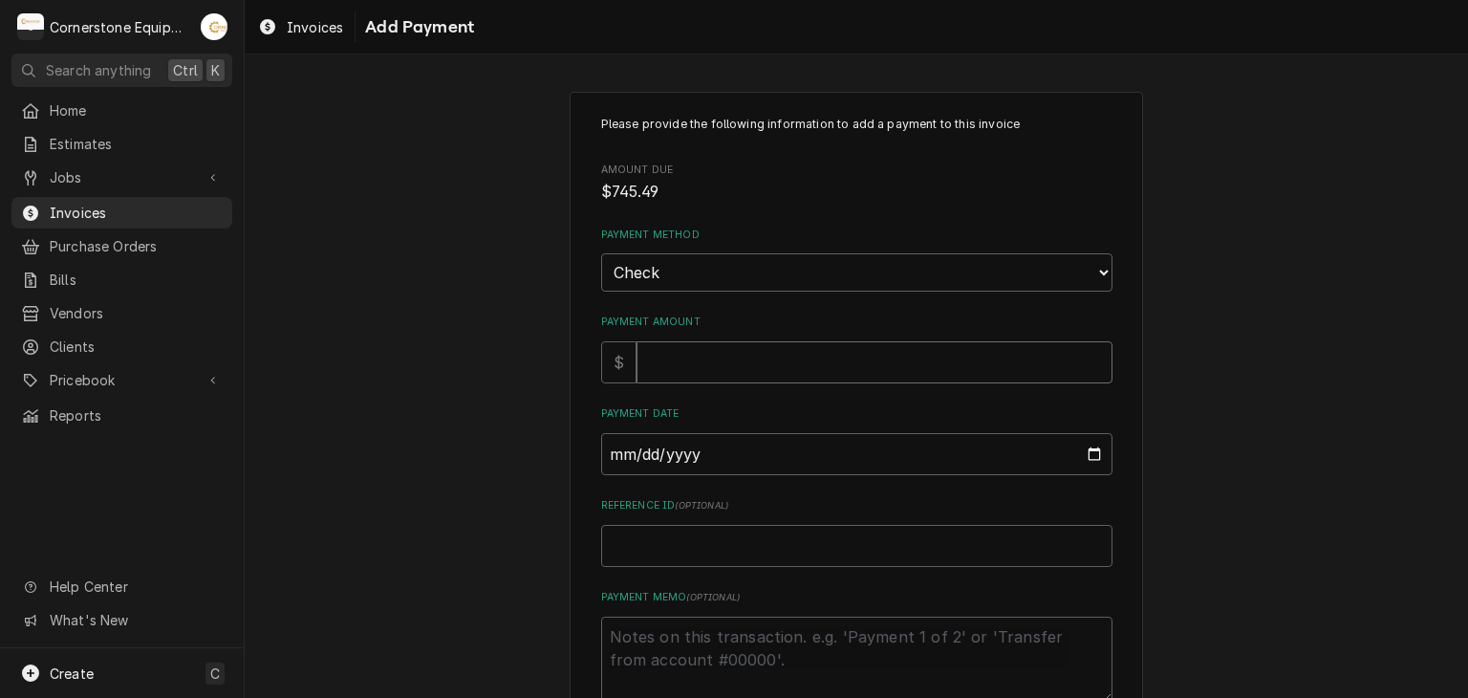
type input "7"
type textarea "x"
type input "74"
type textarea "x"
type input "745"
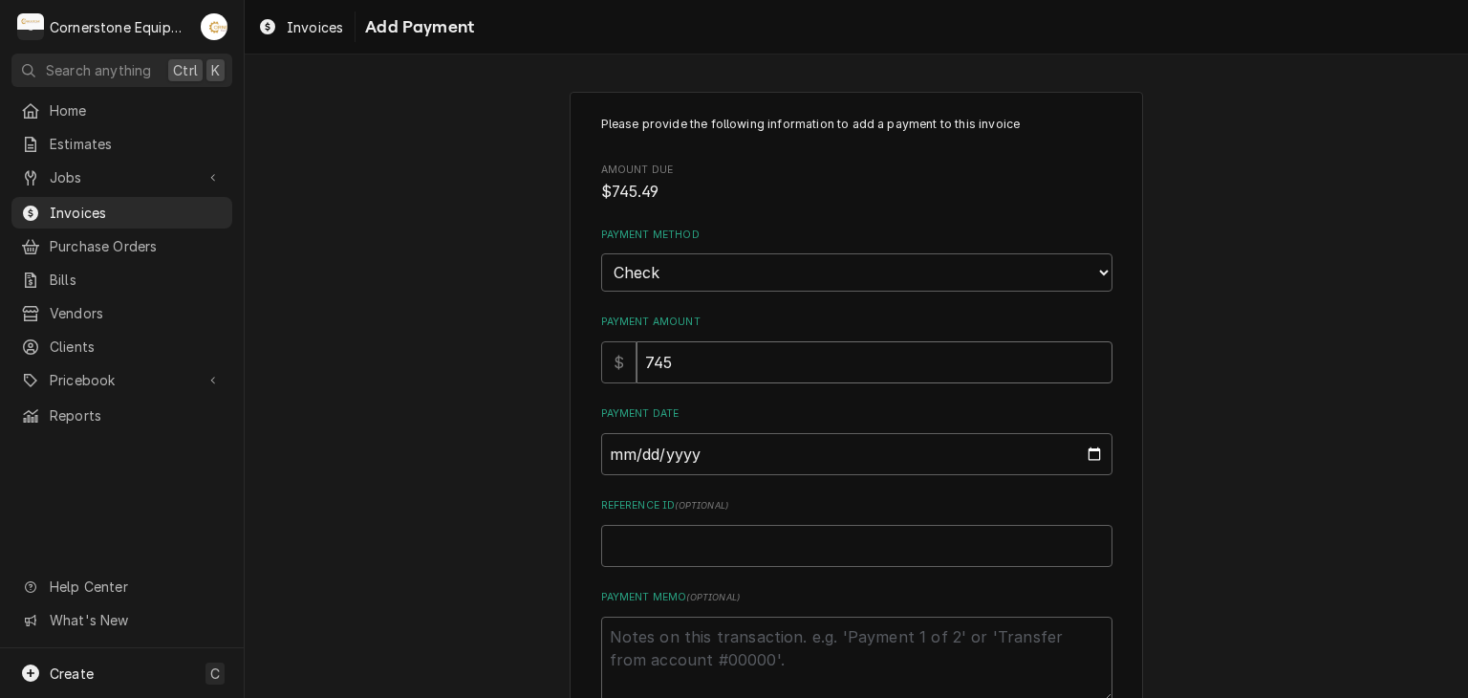
type textarea "x"
type input "745.4"
type textarea "x"
type input "745.49"
click at [601, 452] on input "Payment Date" at bounding box center [856, 454] width 511 height 42
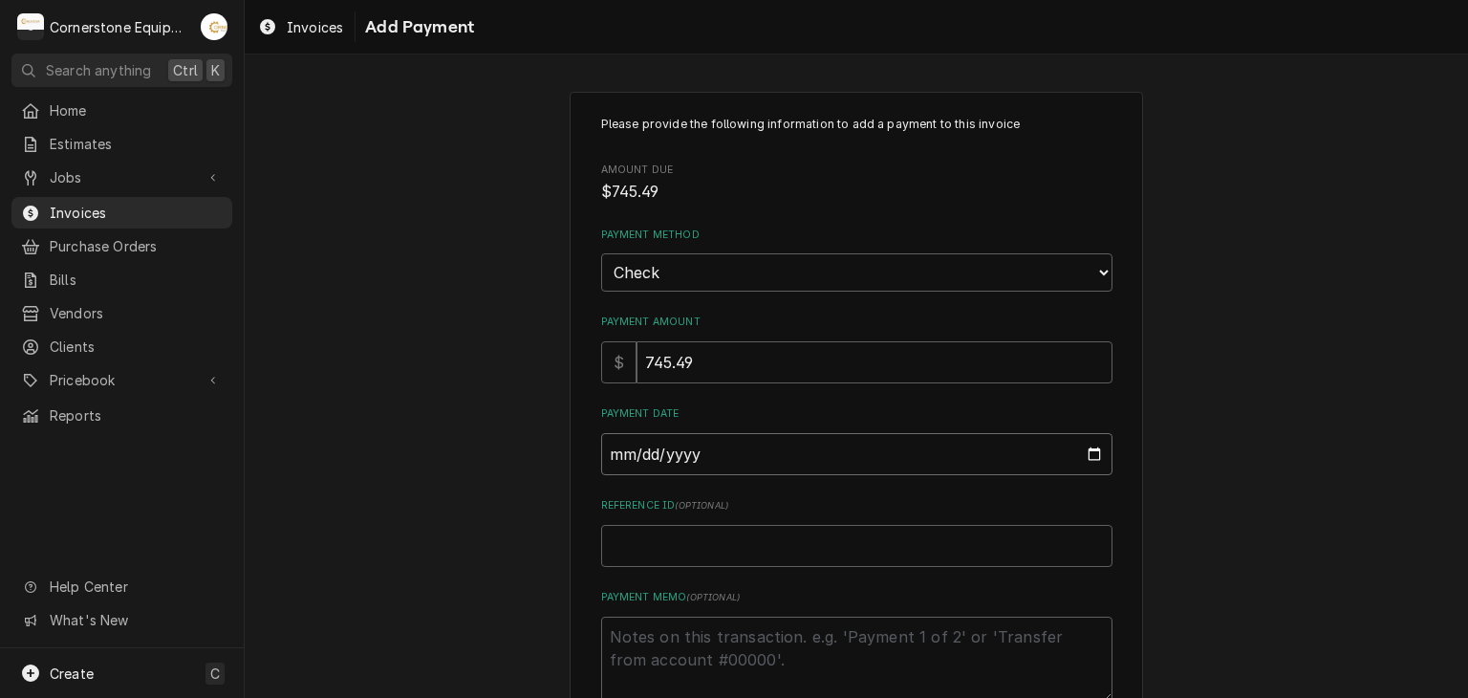
type input "0002-05-05"
type textarea "x"
type input "0020-05-05"
type textarea "x"
type input "0202-05-05"
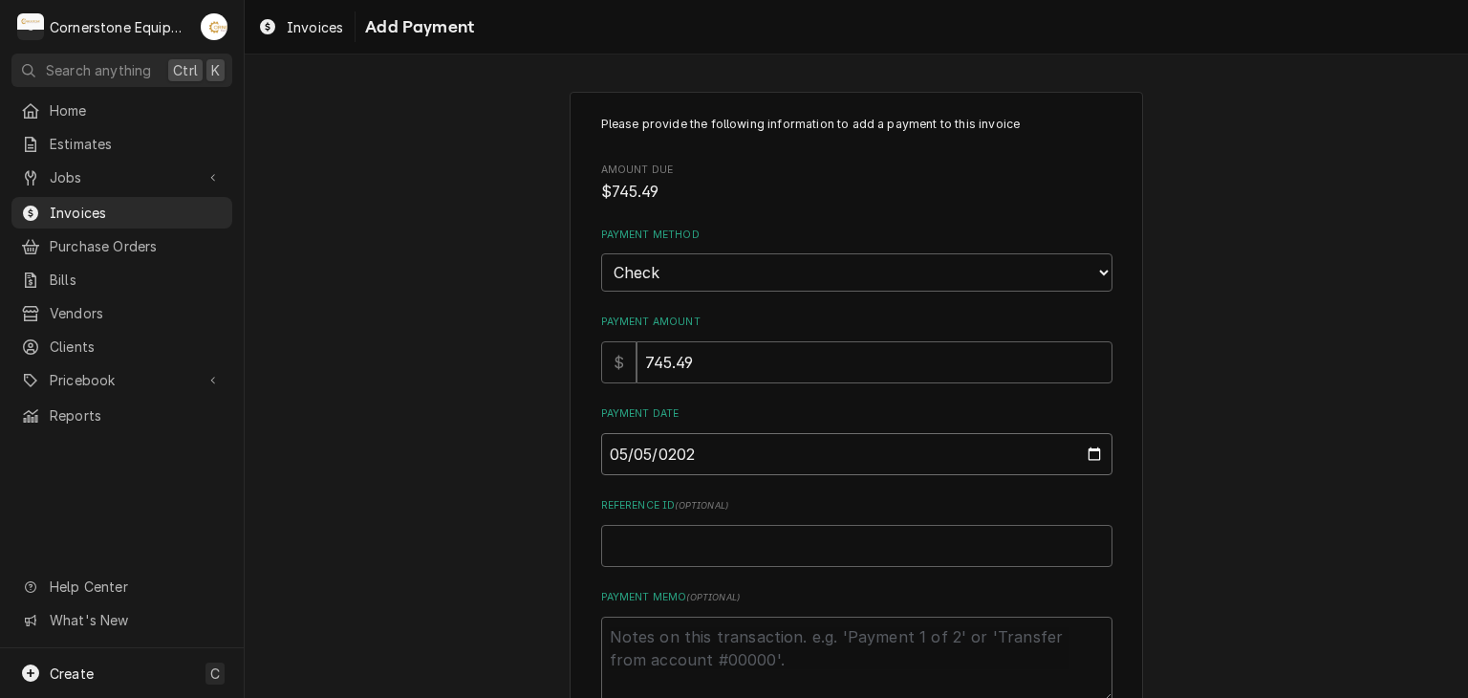
type textarea "x"
type input "2025-05-05"
type textarea "x"
type input "2025-08-05"
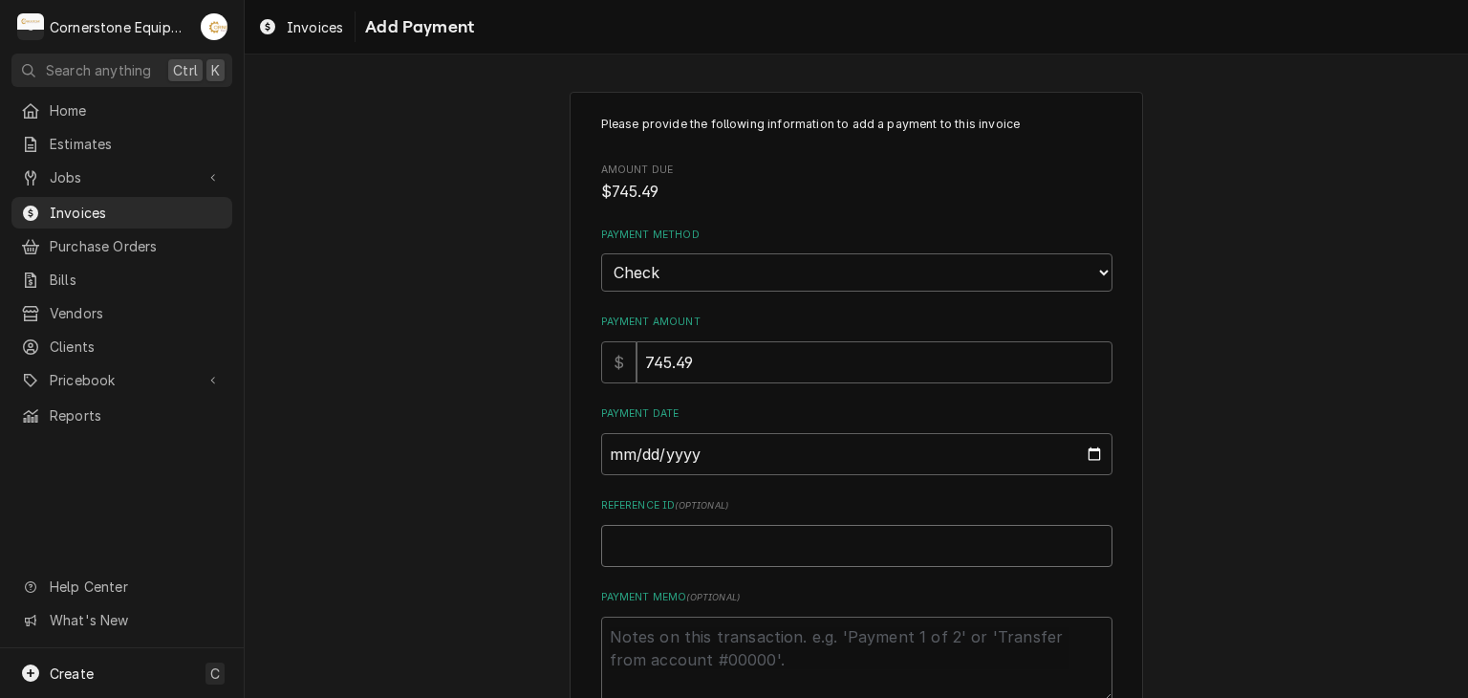
click at [619, 525] on input "Reference ID ( optional )" at bounding box center [856, 546] width 511 height 42
type textarea "x"
type input "C"
type textarea "x"
type input "Ch"
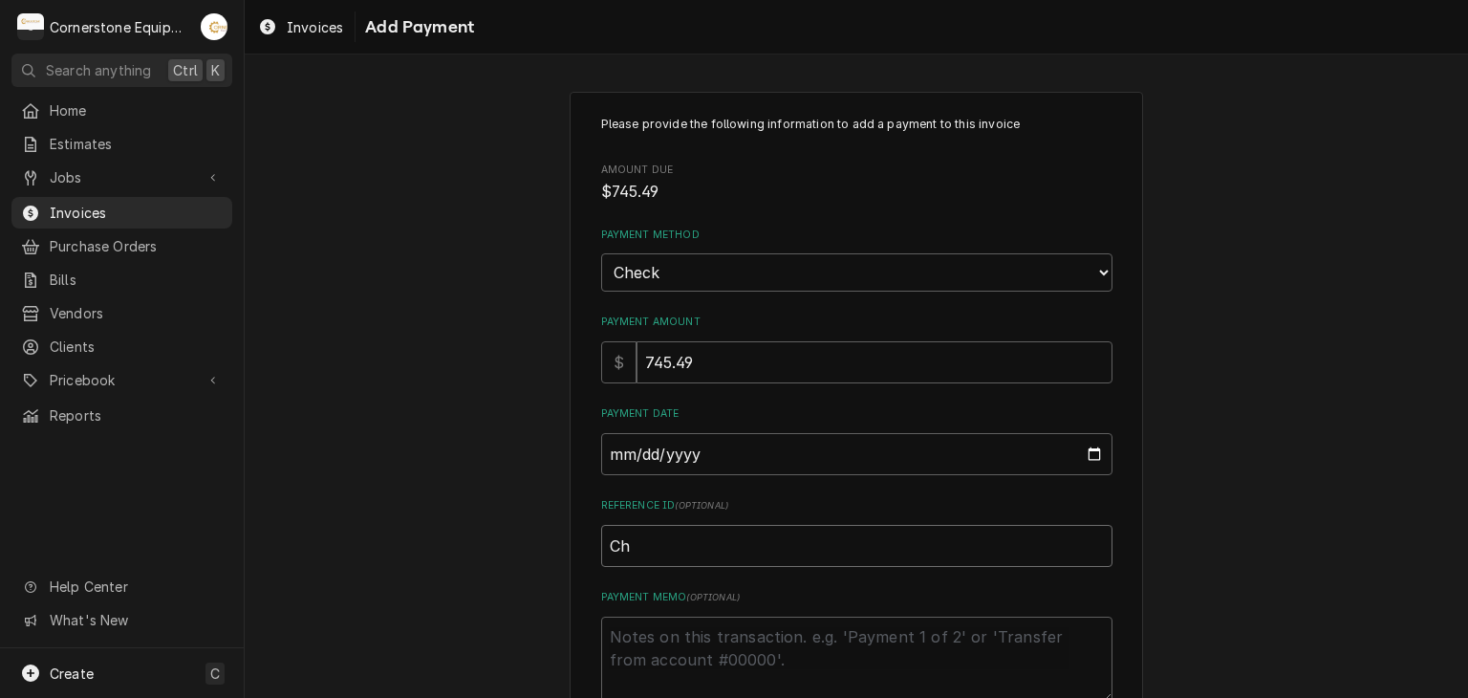
type textarea "x"
type input "Che"
type textarea "x"
type input "Chec"
type textarea "x"
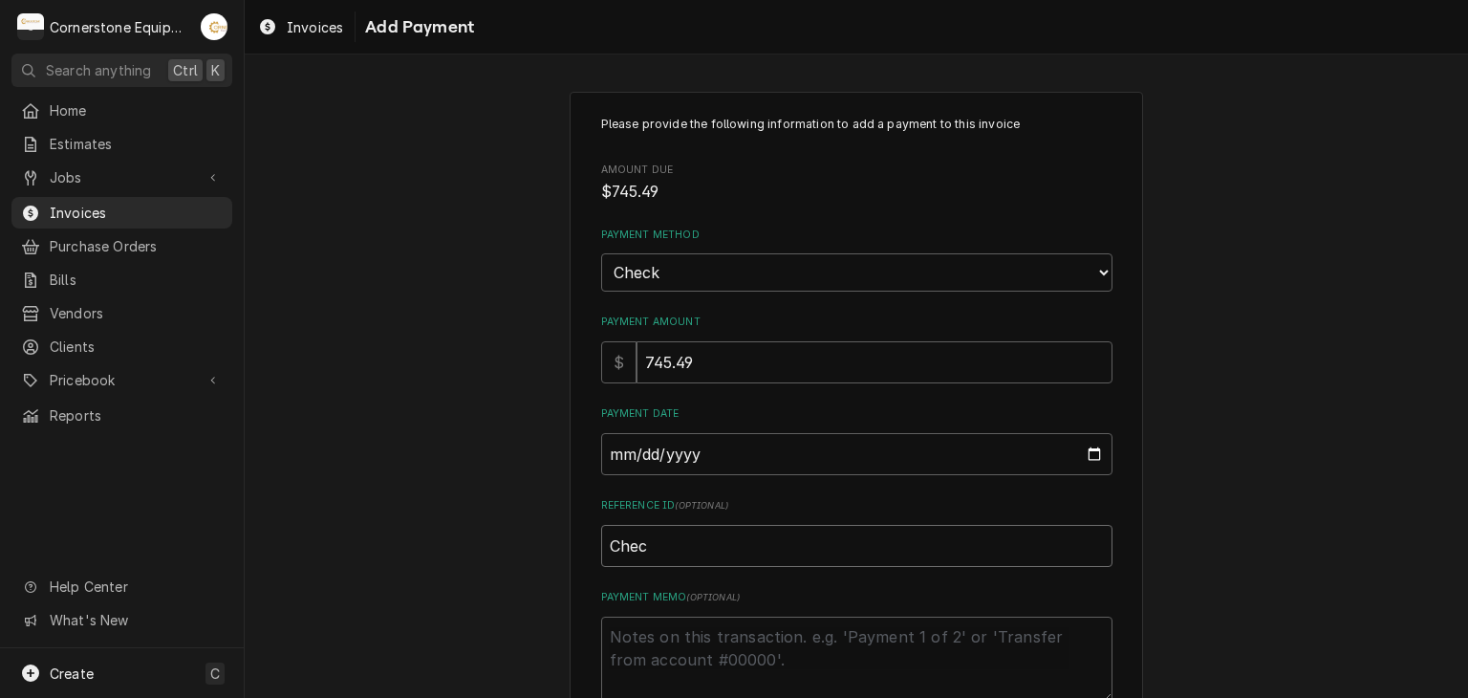
type input "Check"
type textarea "x"
type input "Check"
type textarea "x"
type input "Check #"
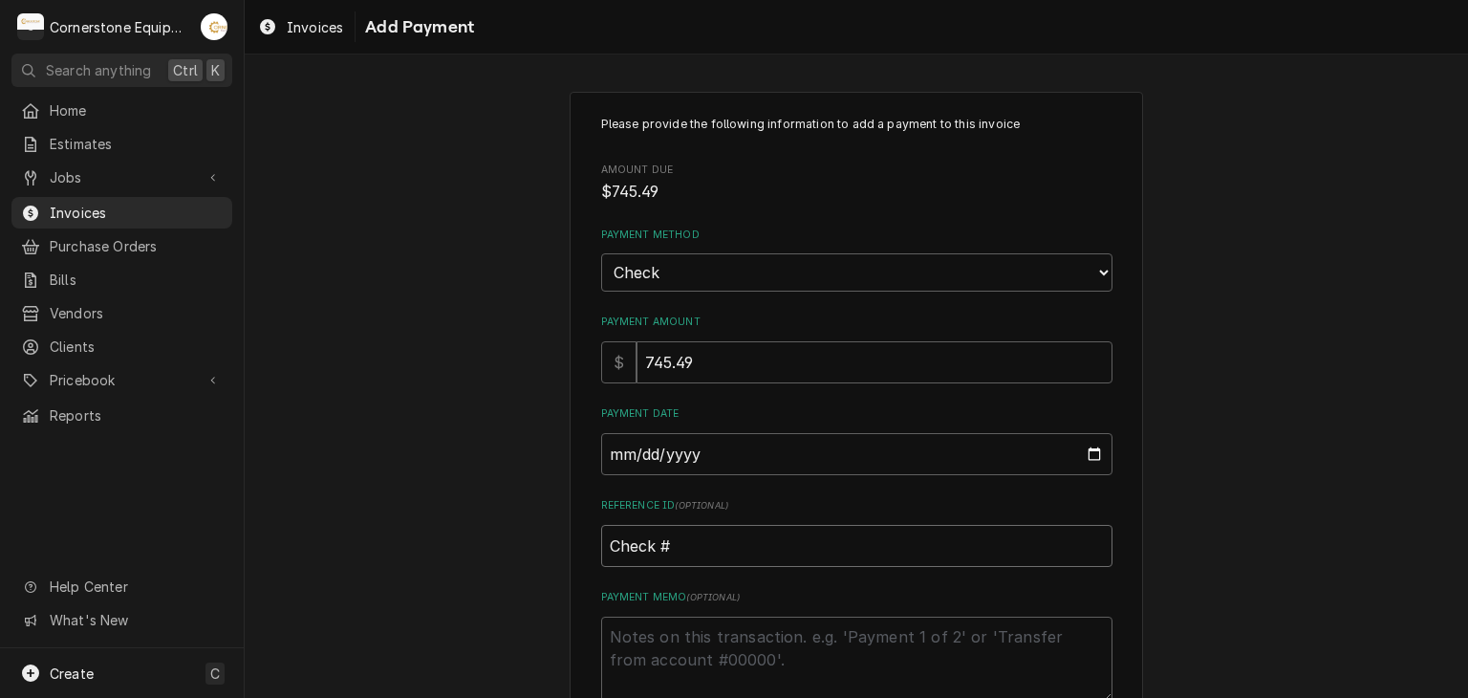
type textarea "x"
type input "Check #2"
type textarea "x"
type input "Check #20"
type textarea "x"
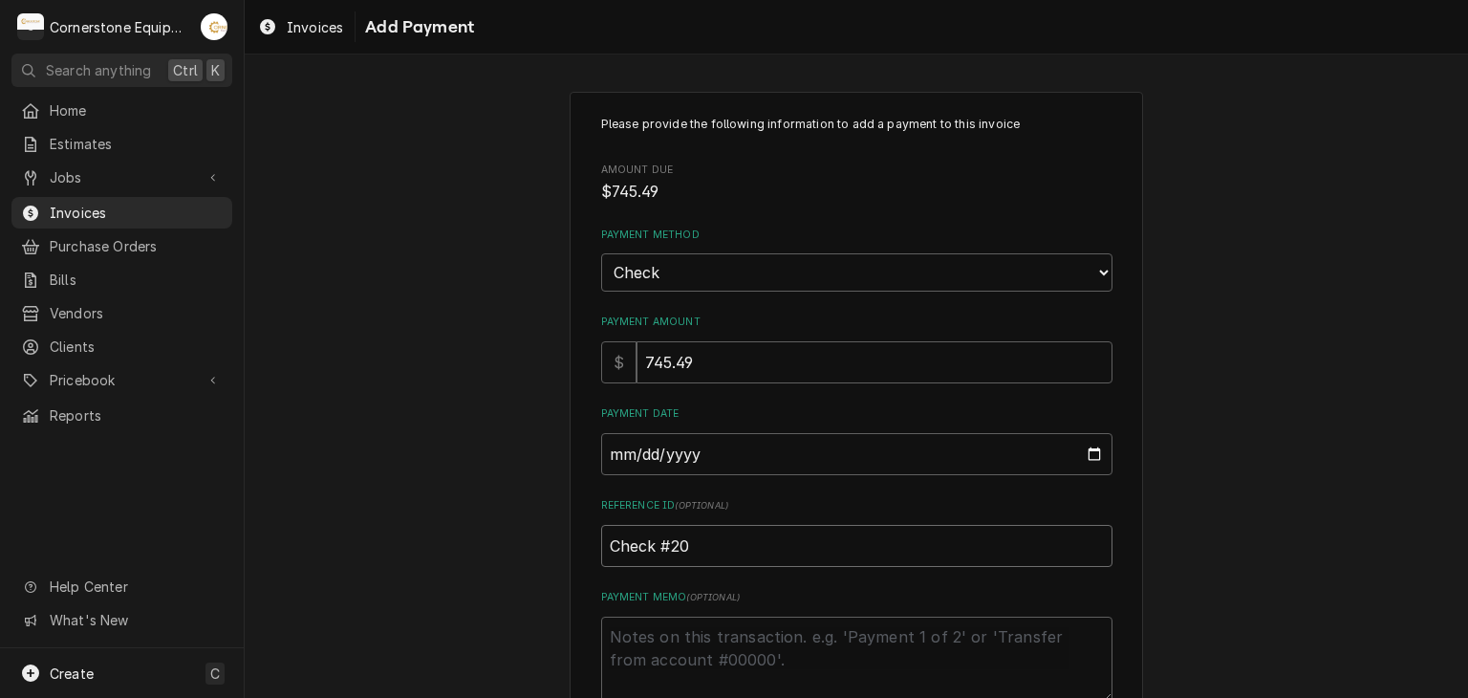
type input "Check #201"
type textarea "x"
type input "Check #2010"
click at [711, 657] on textarea "Payment Memo ( optional )" at bounding box center [856, 660] width 511 height 86
type textarea "x"
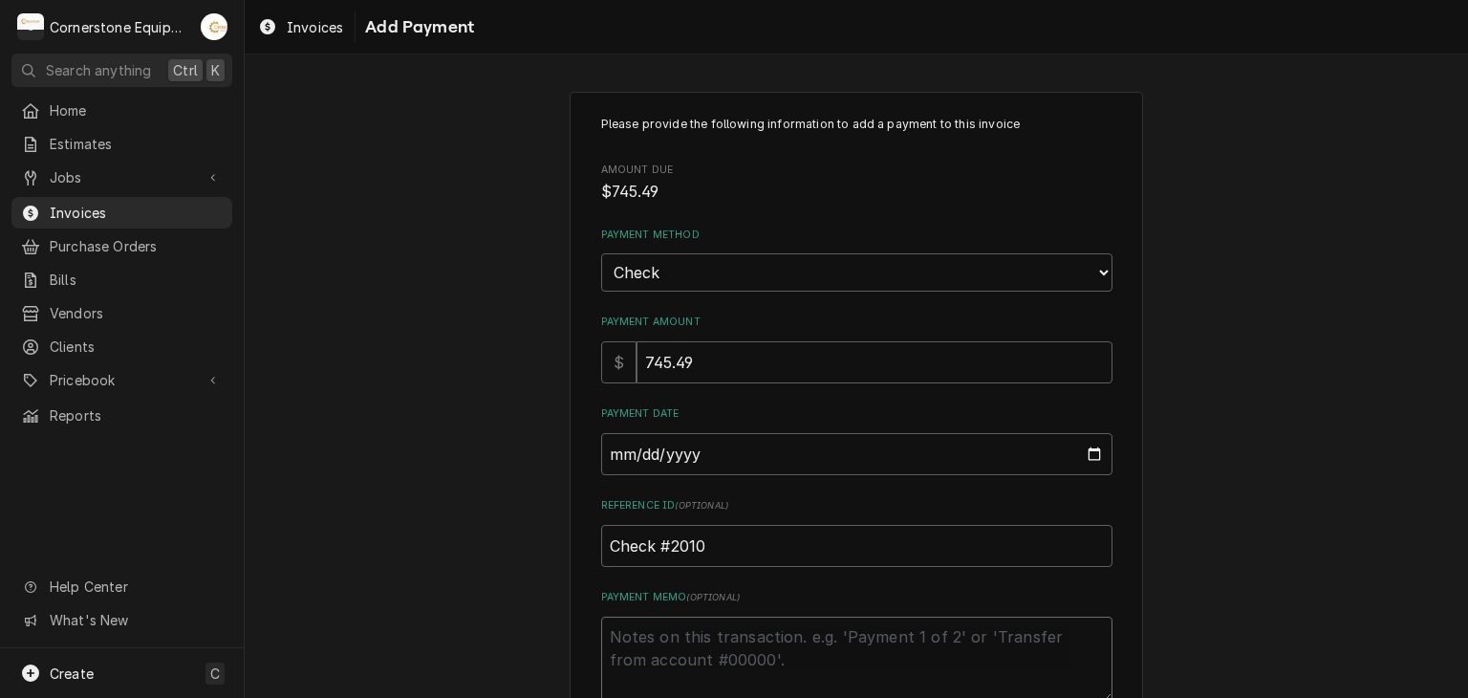
type textarea "P"
type textarea "x"
type textarea "Pa"
type textarea "x"
type textarea "Pai"
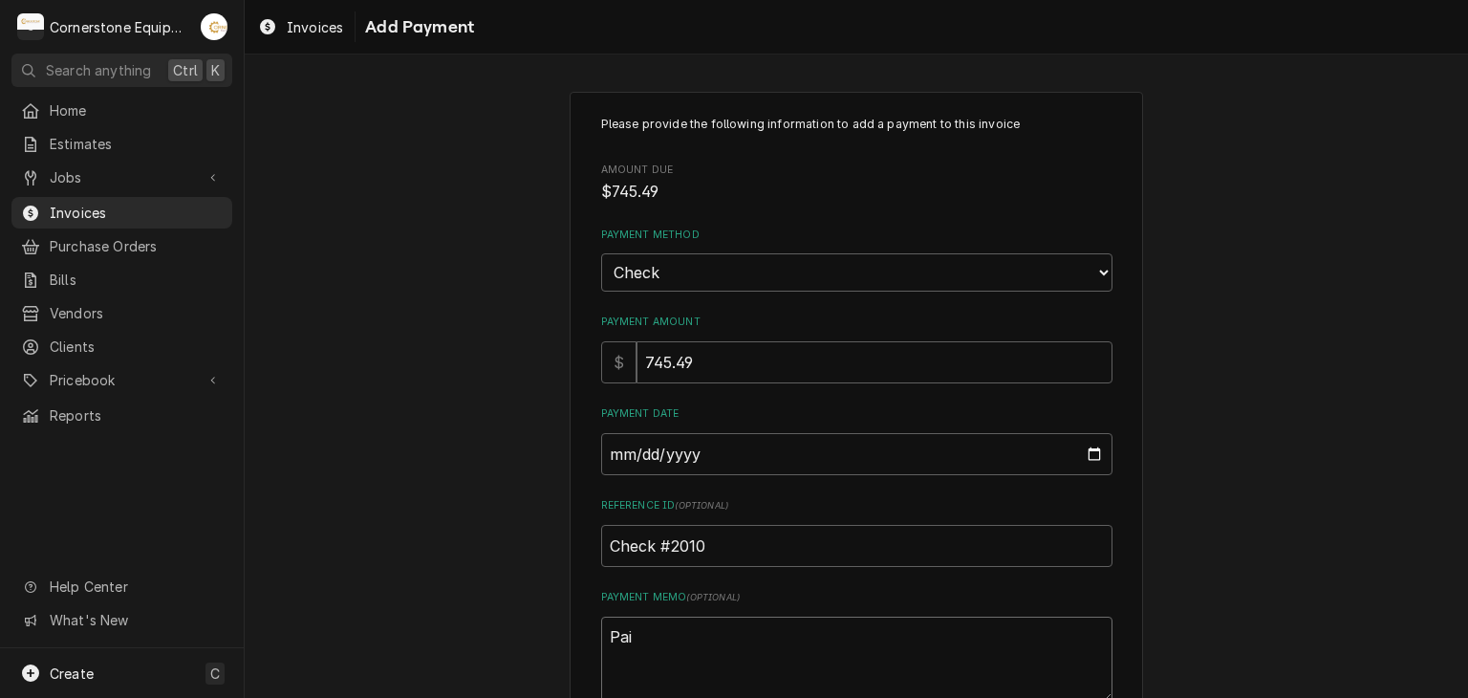
type textarea "x"
type textarea "Paid"
type textarea "x"
type textarea "Paid"
type textarea "x"
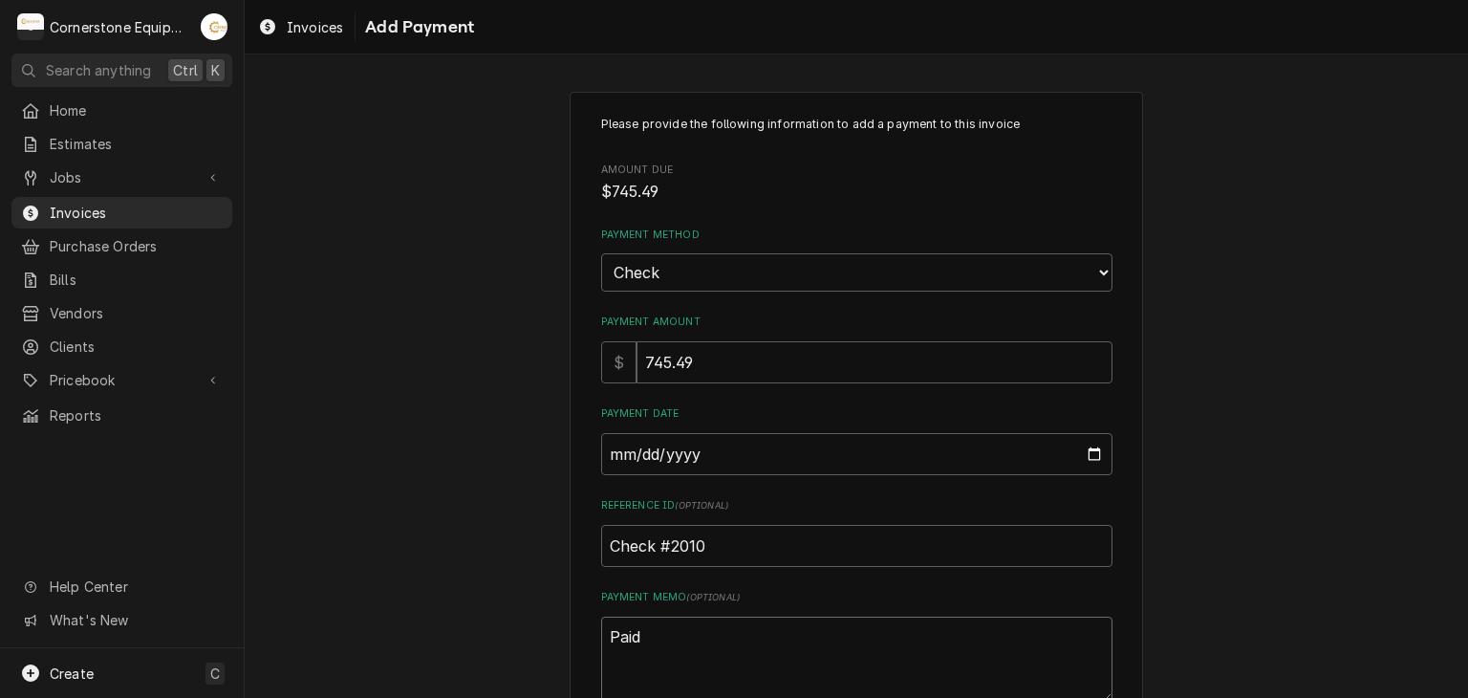
type textarea "Paid i"
type textarea "x"
type textarea "Paid in"
type textarea "x"
type textarea "Paid in"
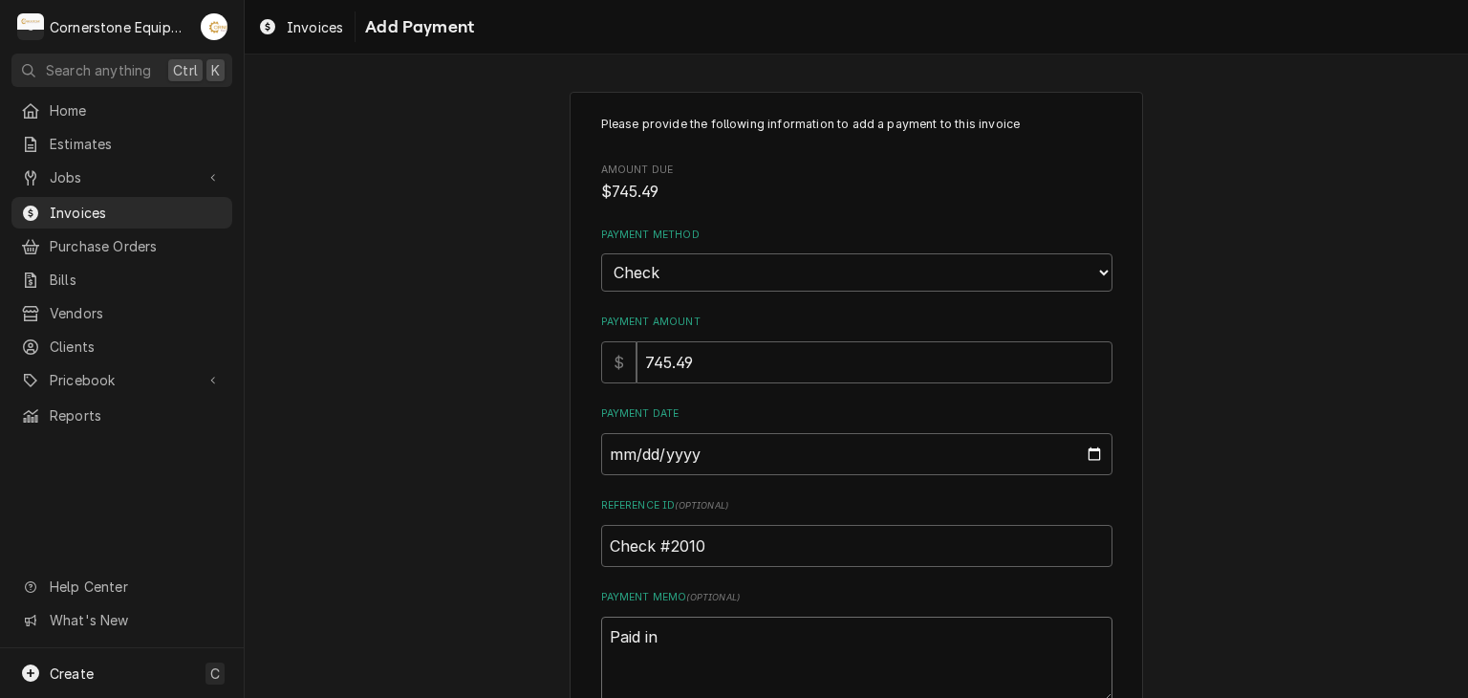
type textarea "x"
type textarea "Paid in f"
type textarea "x"
type textarea "Paid in fu"
type textarea "x"
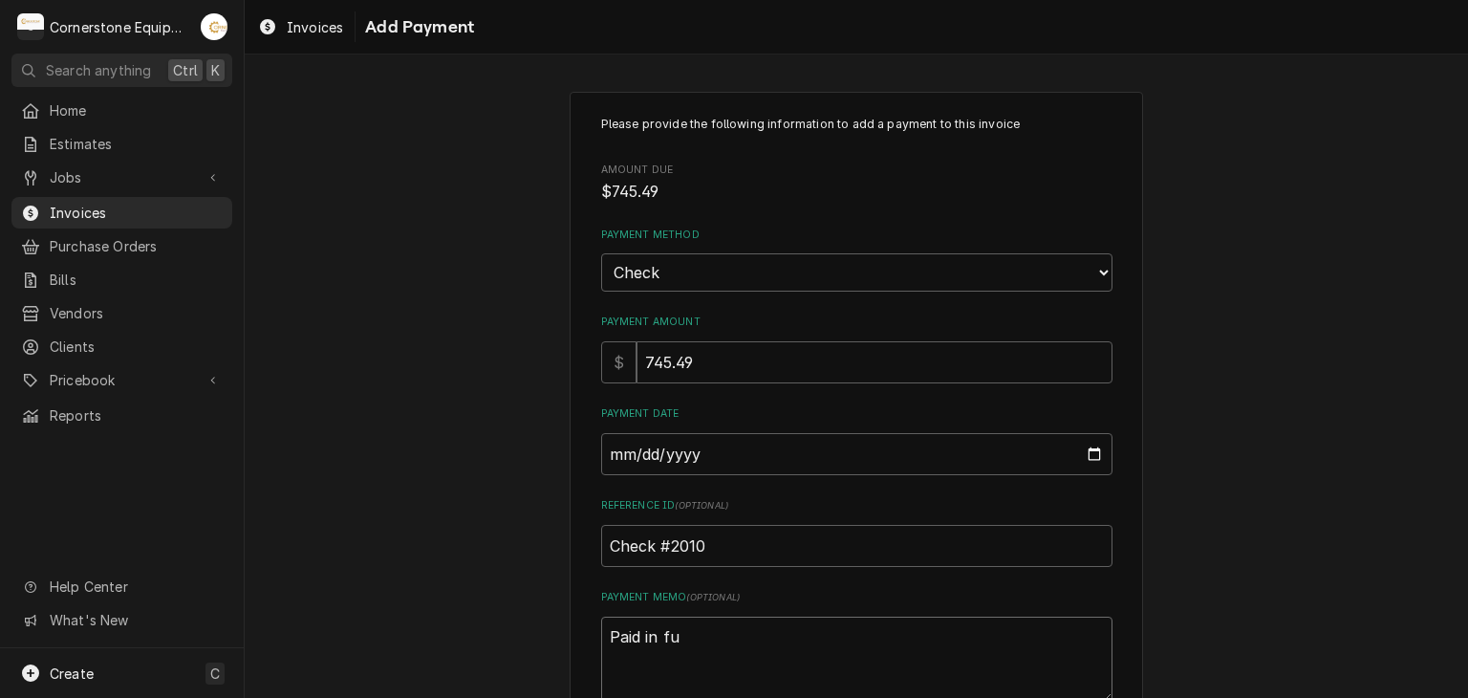
type textarea "Paid in ful"
type textarea "x"
type textarea "Paid in full"
click at [478, 509] on div "Please provide the following information to add a payment to this invoice Amoun…" at bounding box center [857, 447] width 1224 height 744
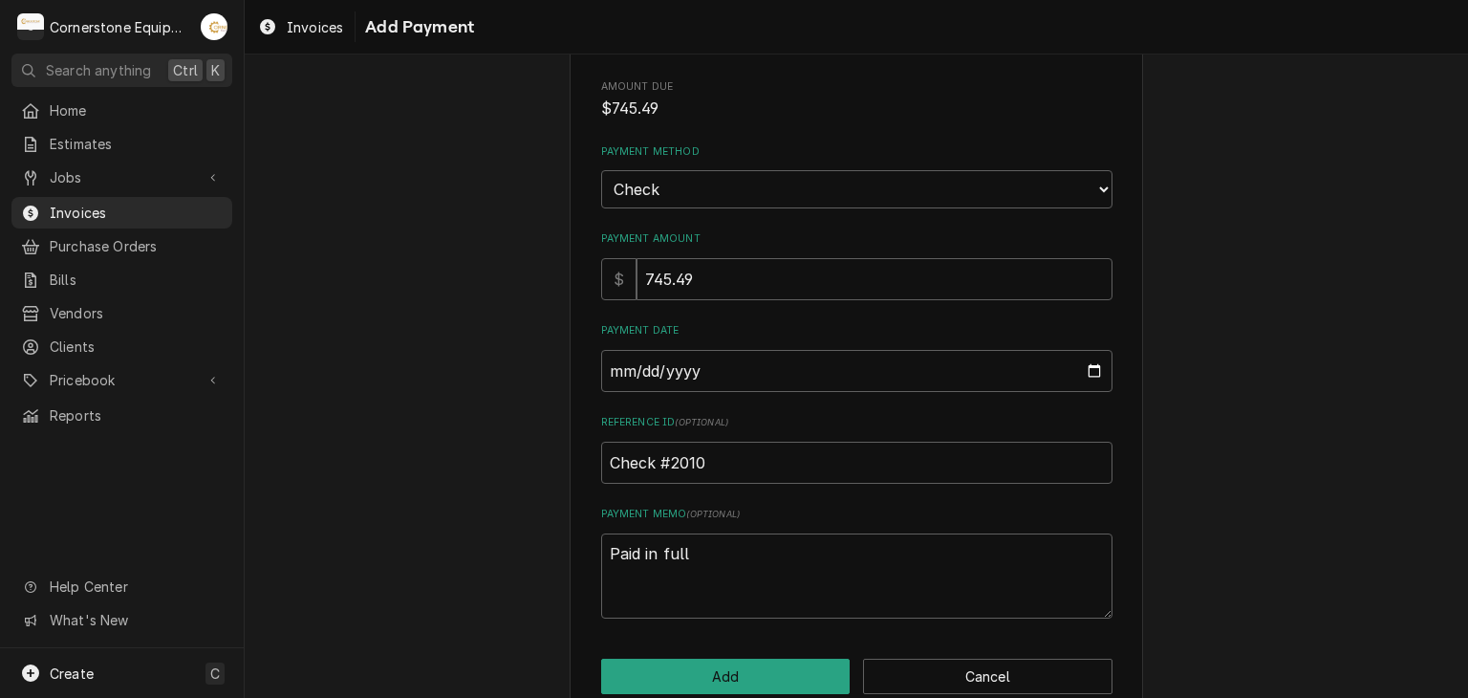
scroll to position [119, 0]
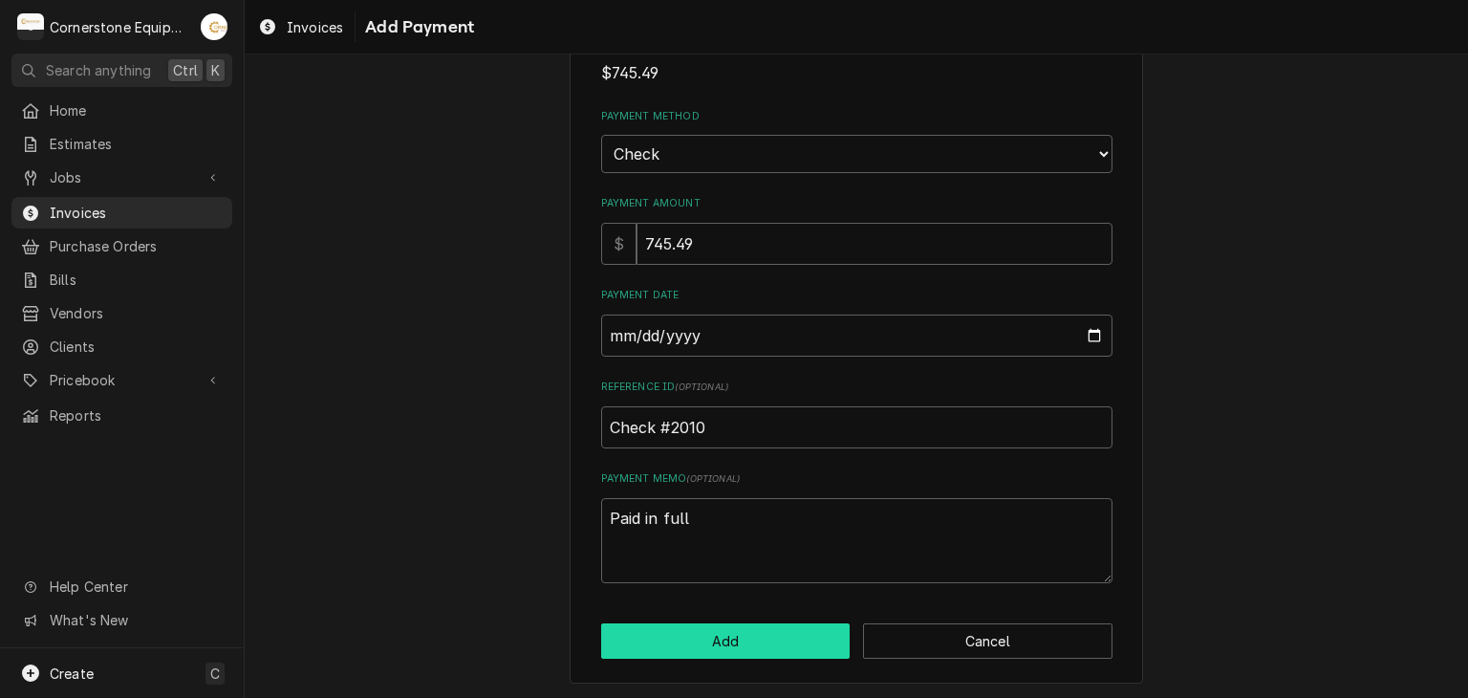
click at [786, 655] on button "Add" at bounding box center [726, 640] width 250 height 35
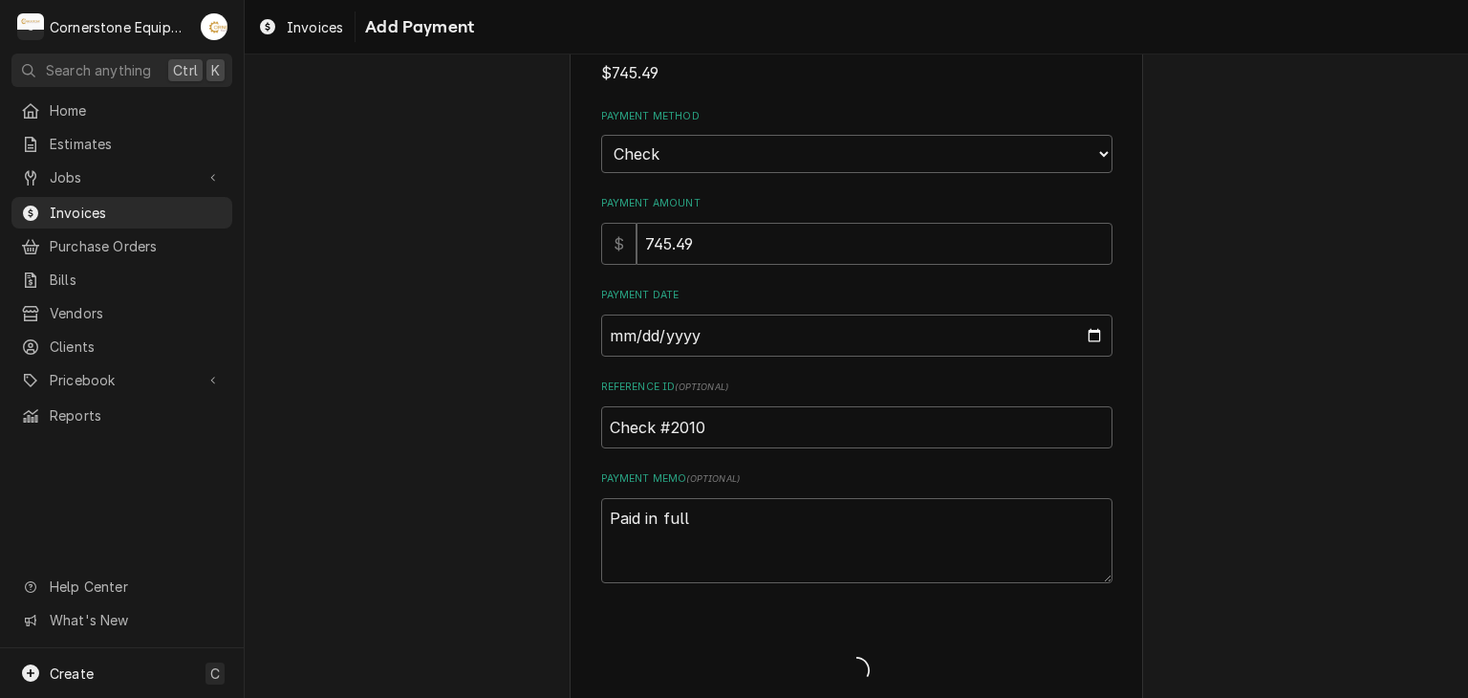
type textarea "x"
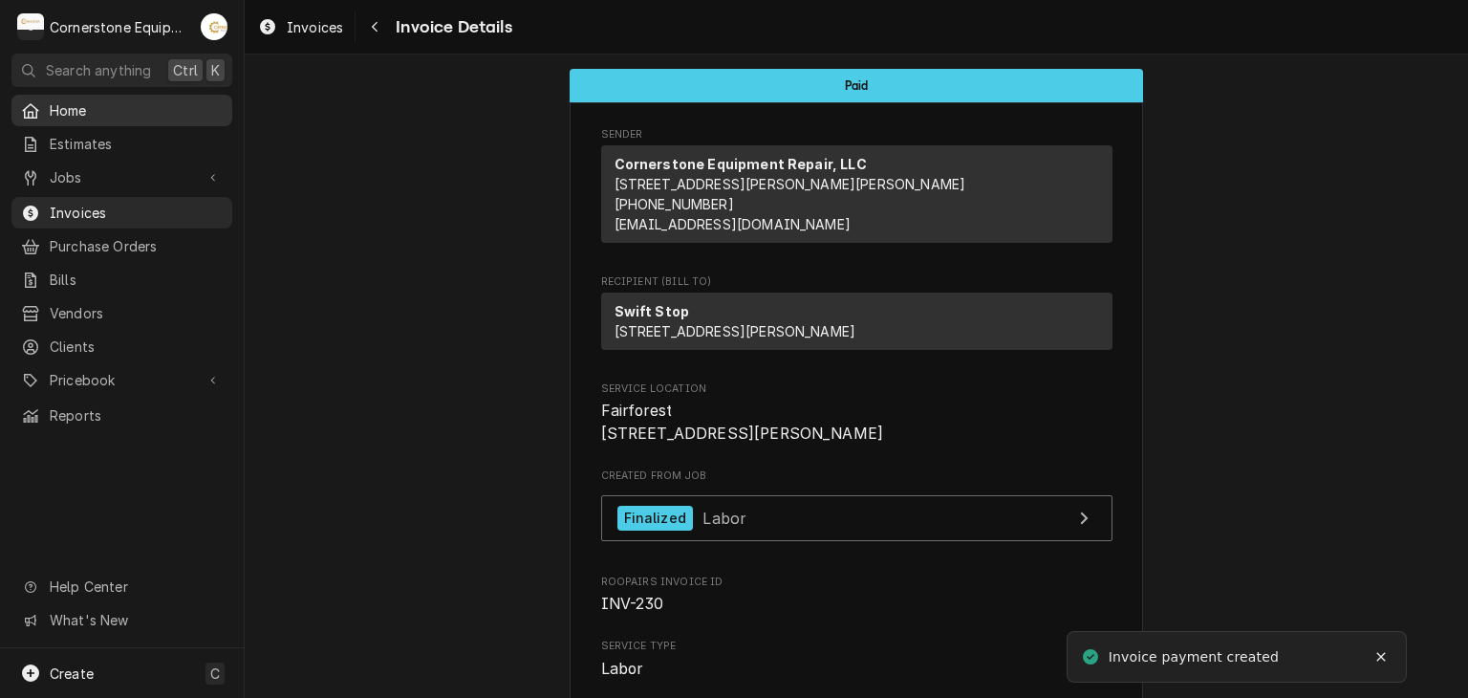
click at [88, 119] on link "Home" at bounding box center [121, 111] width 221 height 32
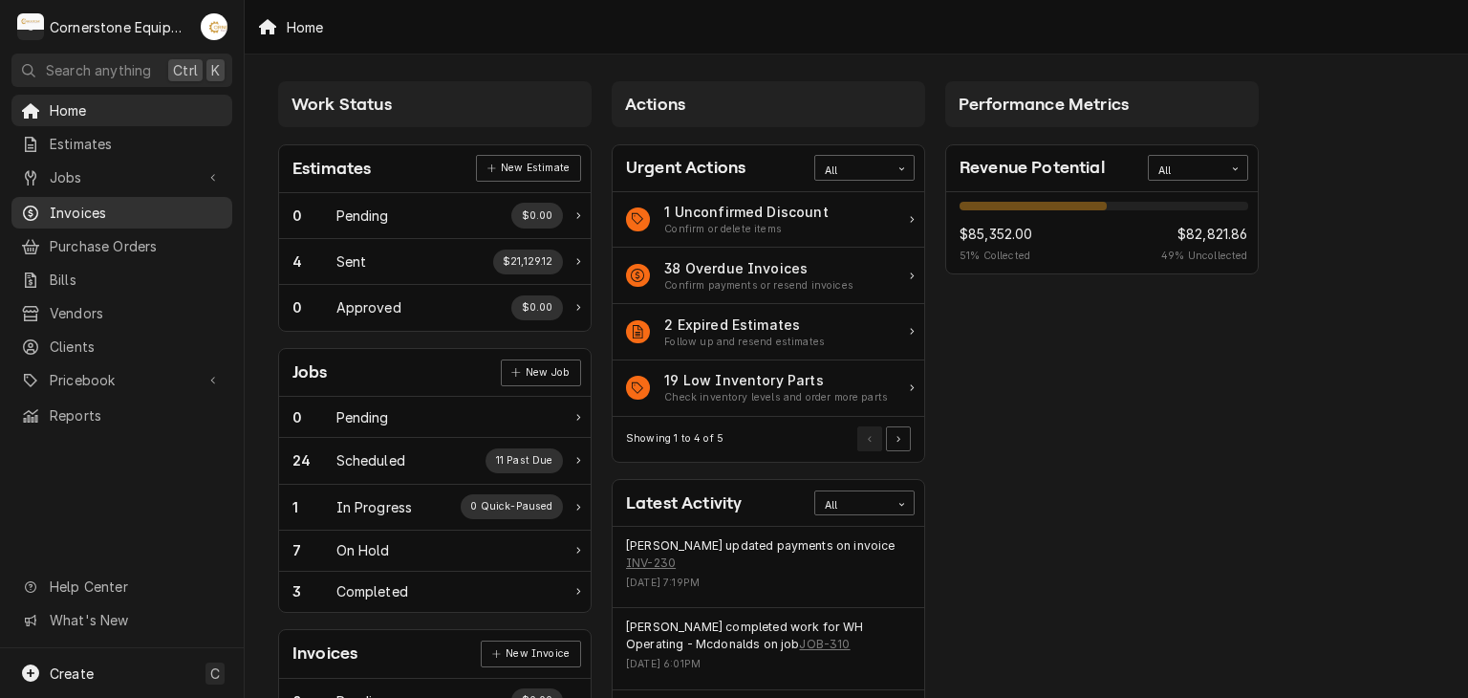
click at [78, 206] on span "Invoices" at bounding box center [136, 213] width 173 height 20
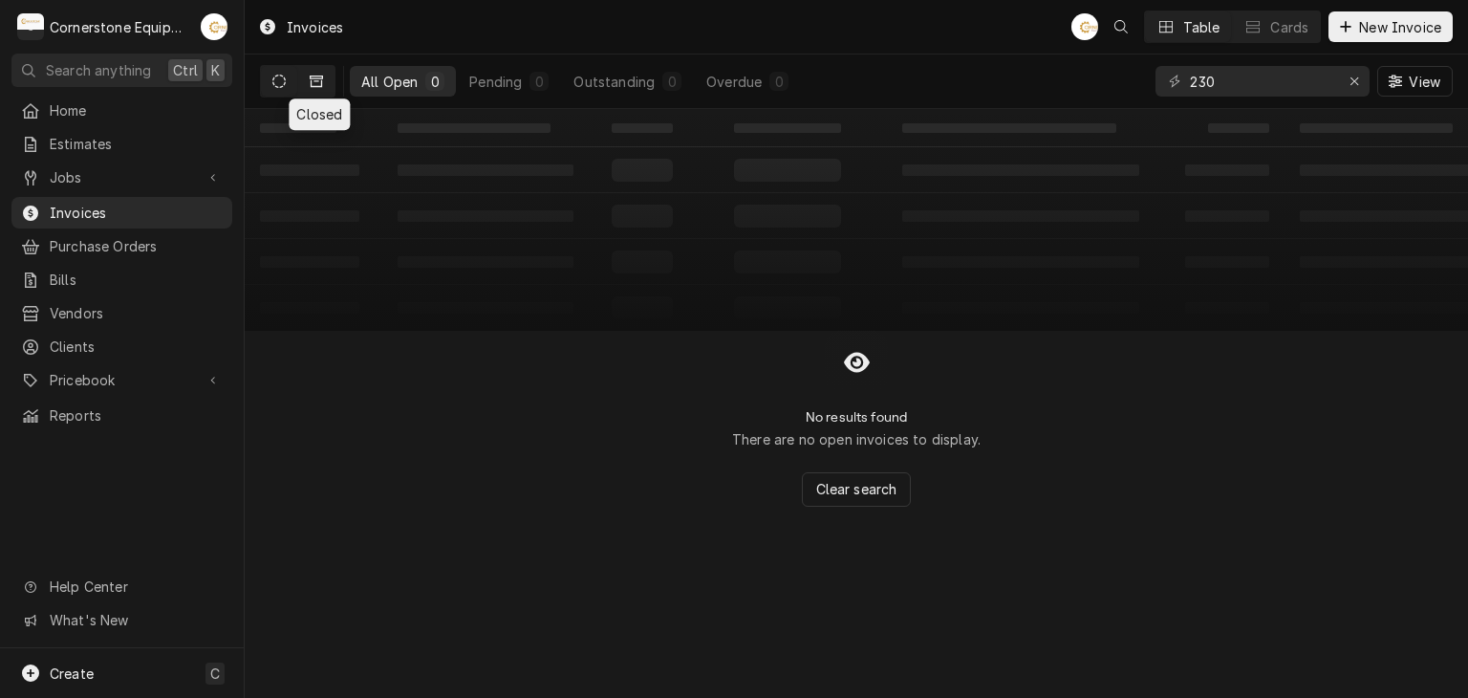
click at [317, 86] on icon "Dynamic Content Wrapper" at bounding box center [316, 81] width 13 height 11
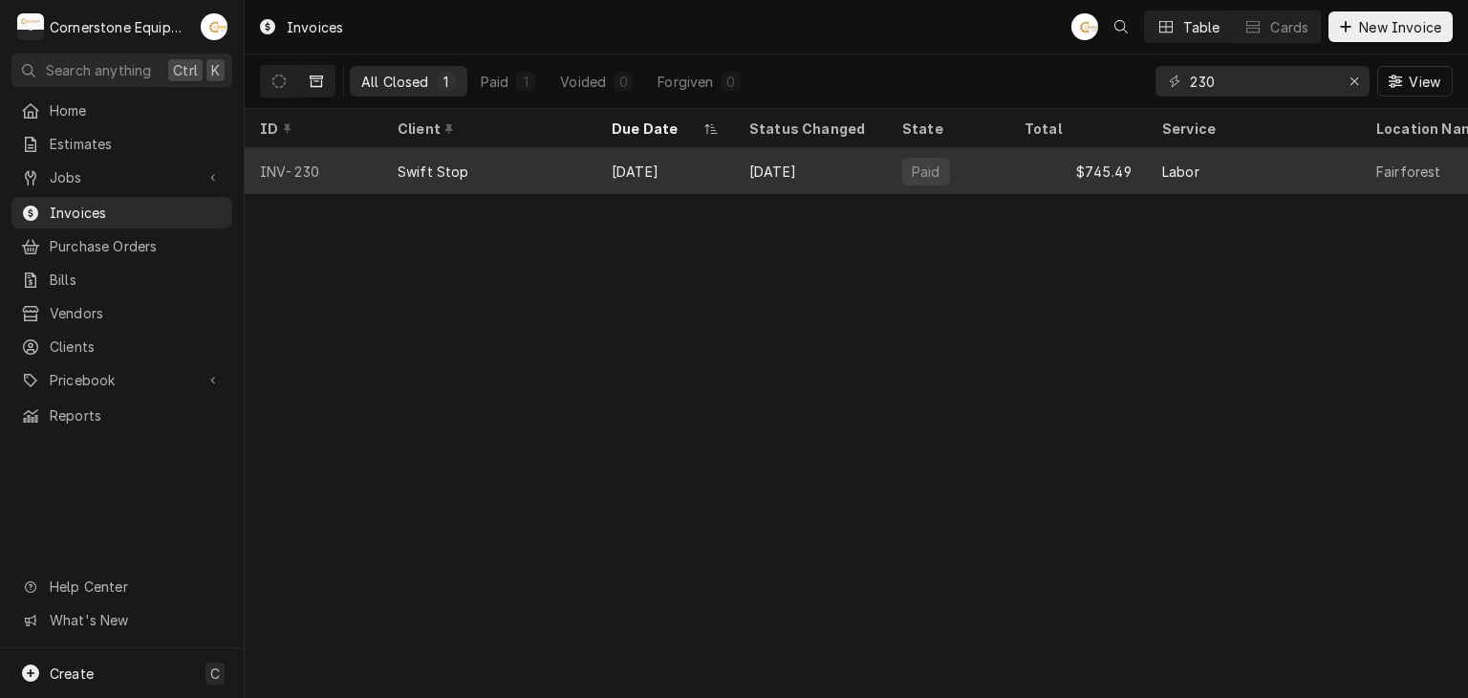
click at [466, 175] on div "Swift Stop" at bounding box center [489, 171] width 214 height 46
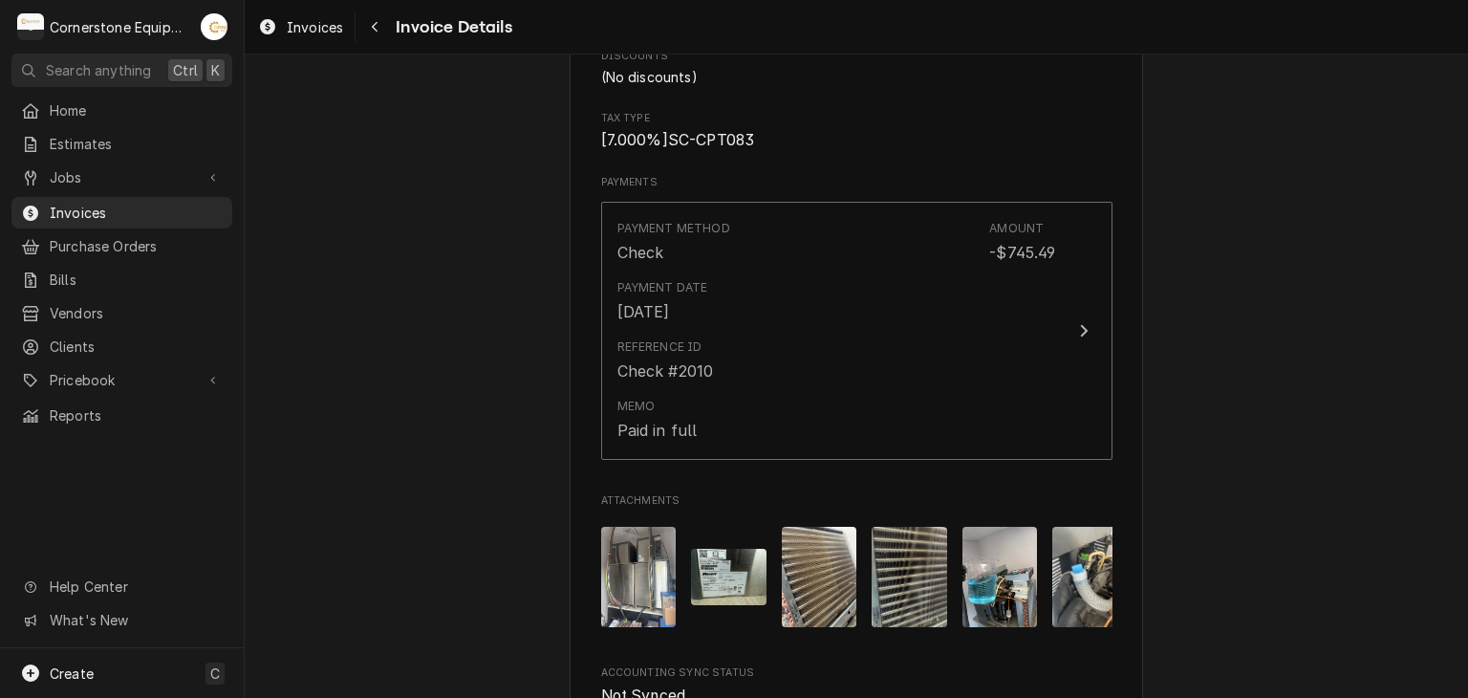
scroll to position [3346, 0]
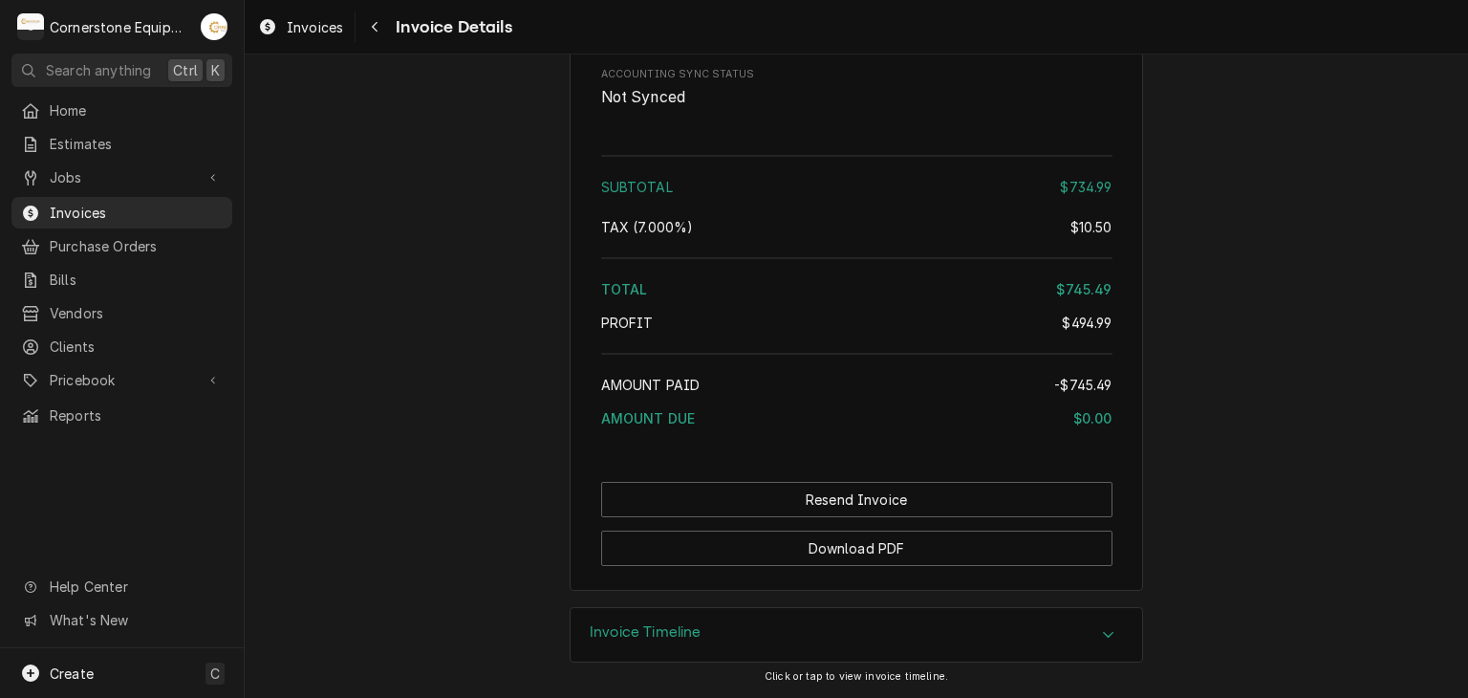
click at [834, 637] on div "Invoice Timeline" at bounding box center [857, 635] width 572 height 54
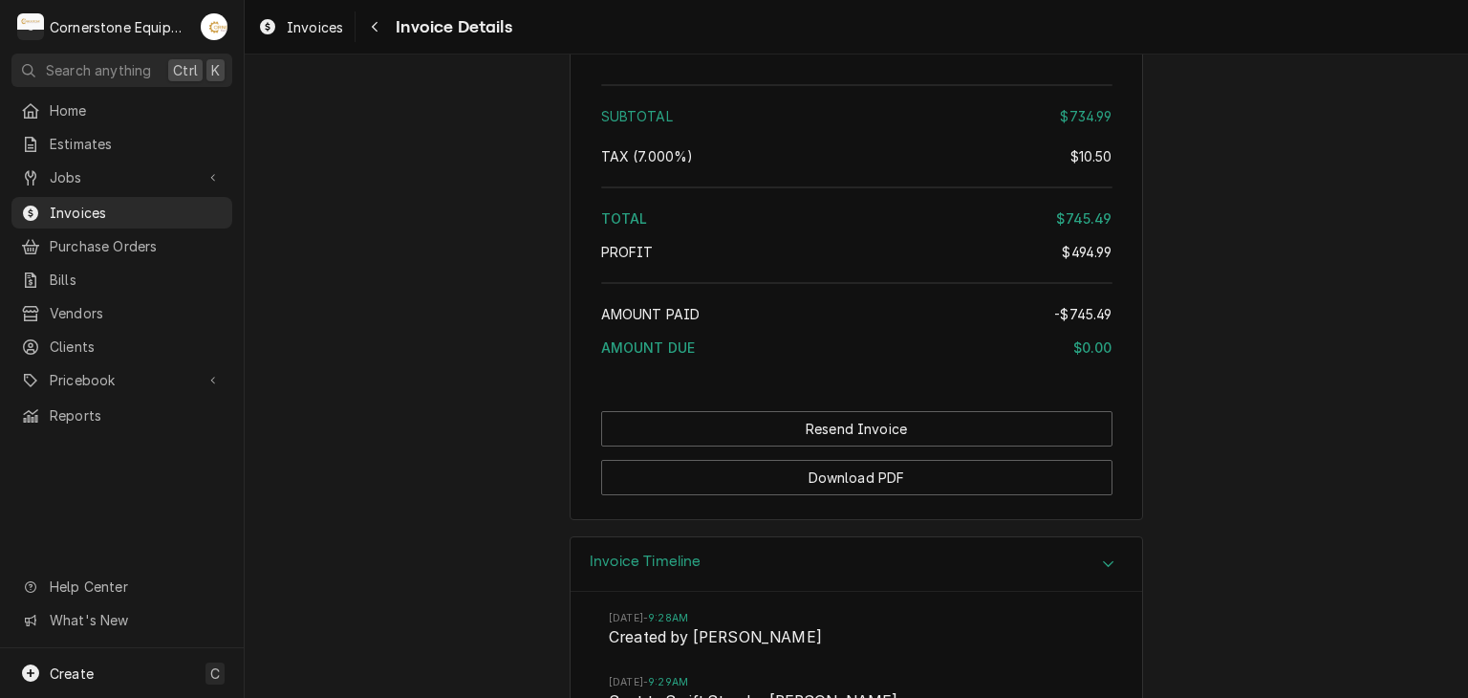
scroll to position [3782, 0]
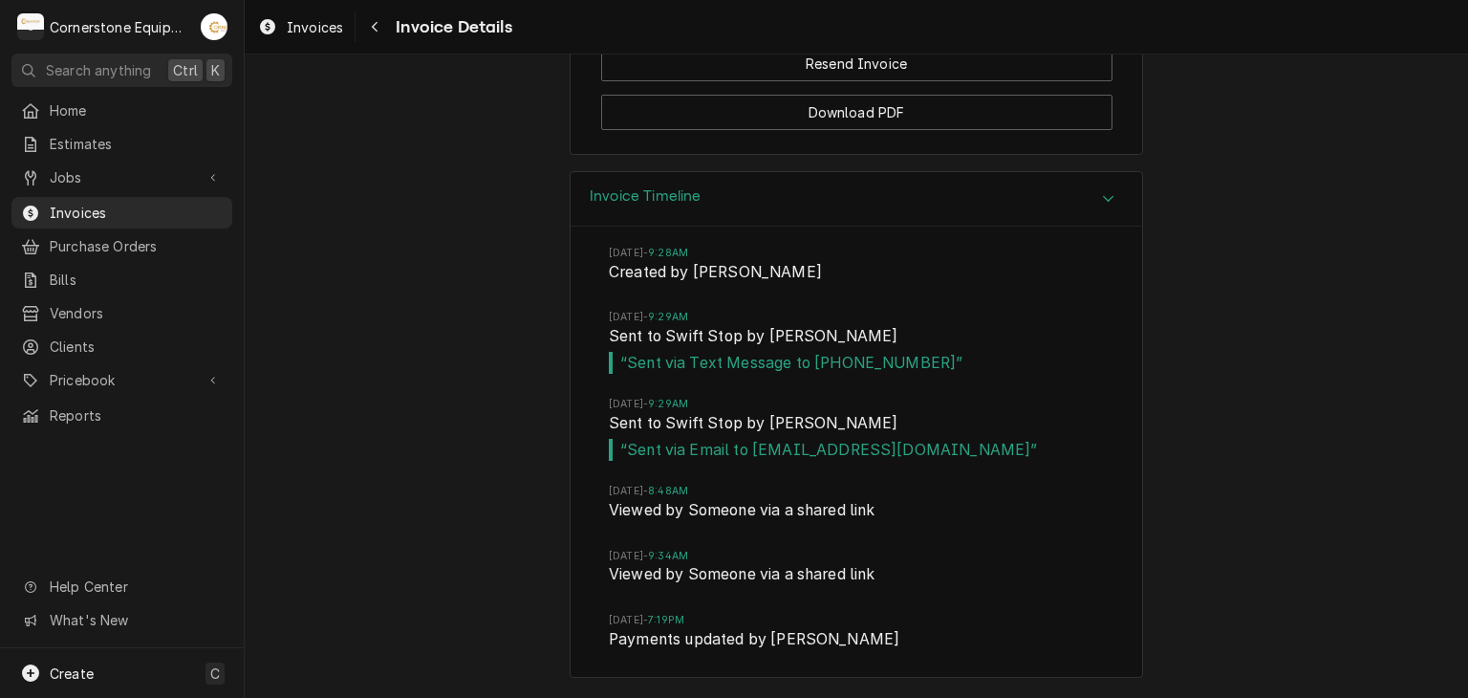
click at [1118, 401] on div "[DATE] 9:28AM Created by [PERSON_NAME] [DATE] 9:29AM Sent to Swift Stop by [PER…" at bounding box center [857, 452] width 572 height 450
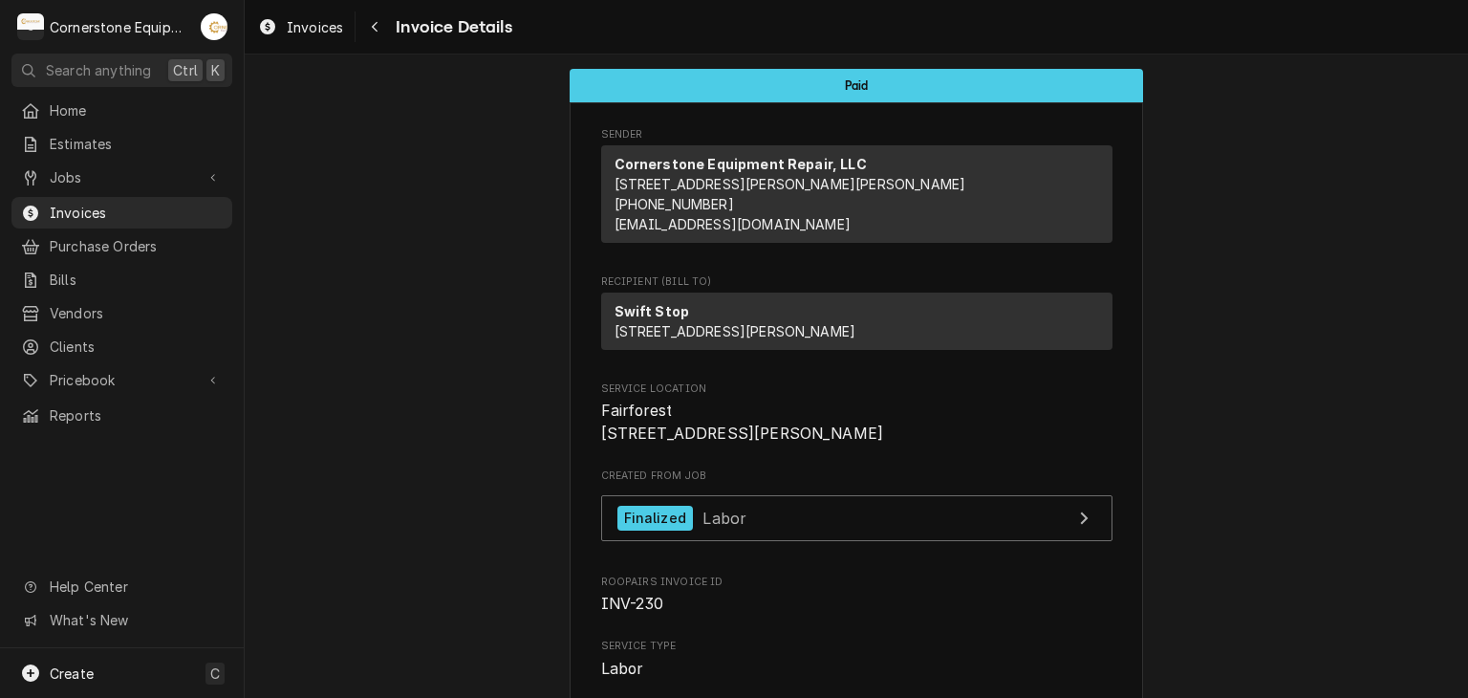
scroll to position [382, 0]
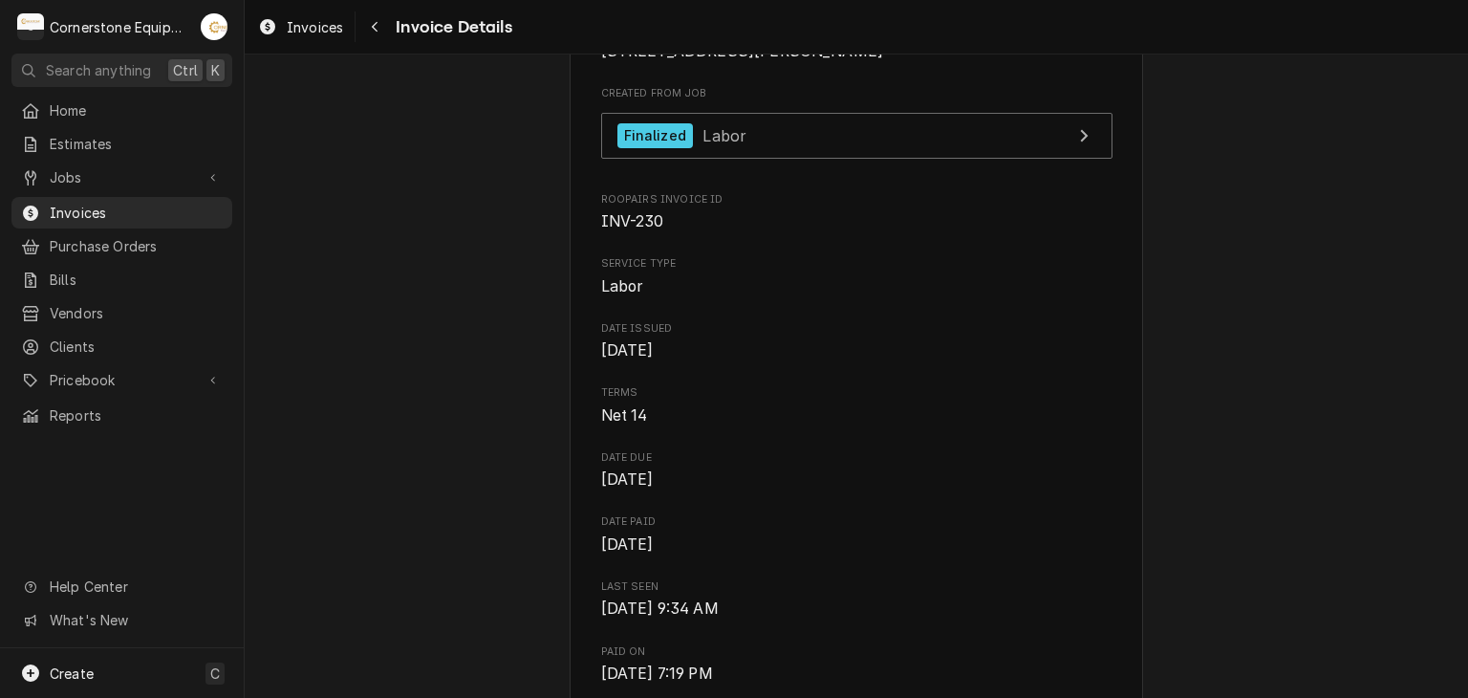
click at [166, 214] on span "Invoices" at bounding box center [136, 213] width 173 height 20
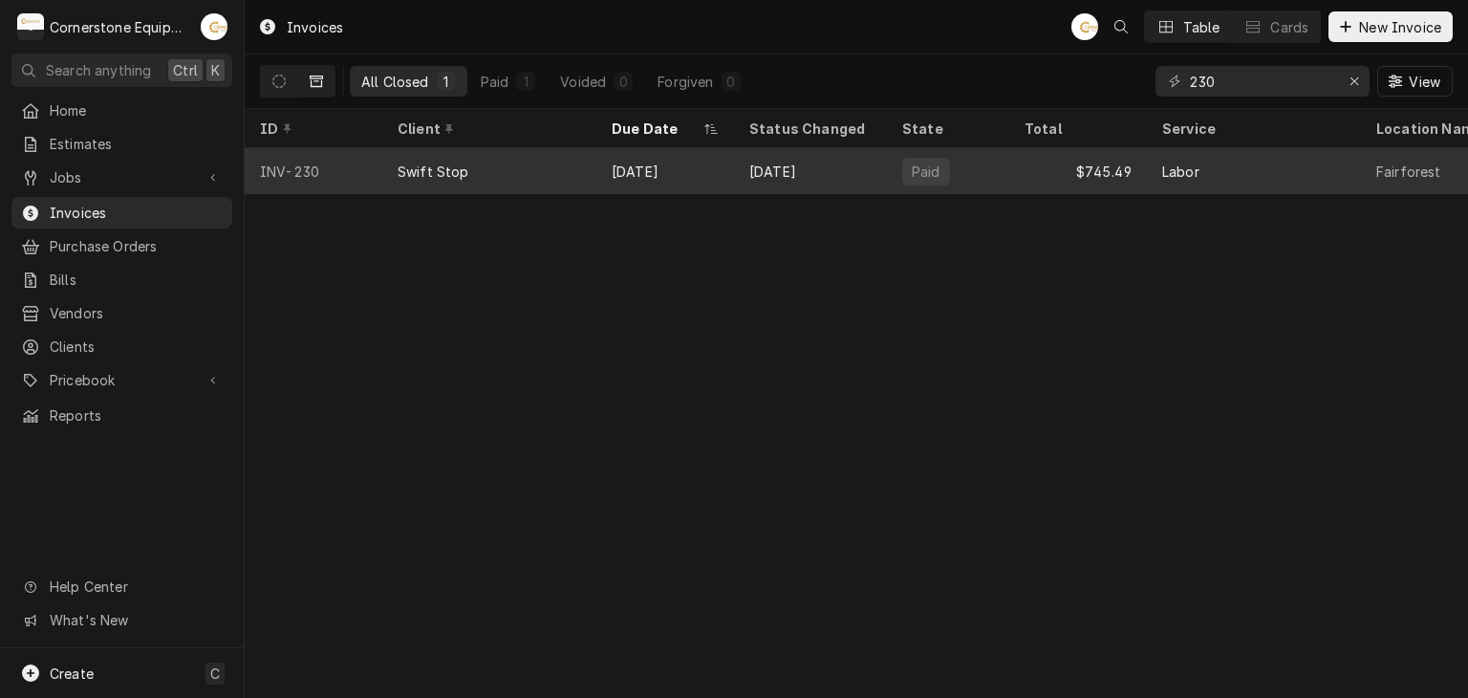
click at [493, 157] on div "Swift Stop" at bounding box center [489, 171] width 214 height 46
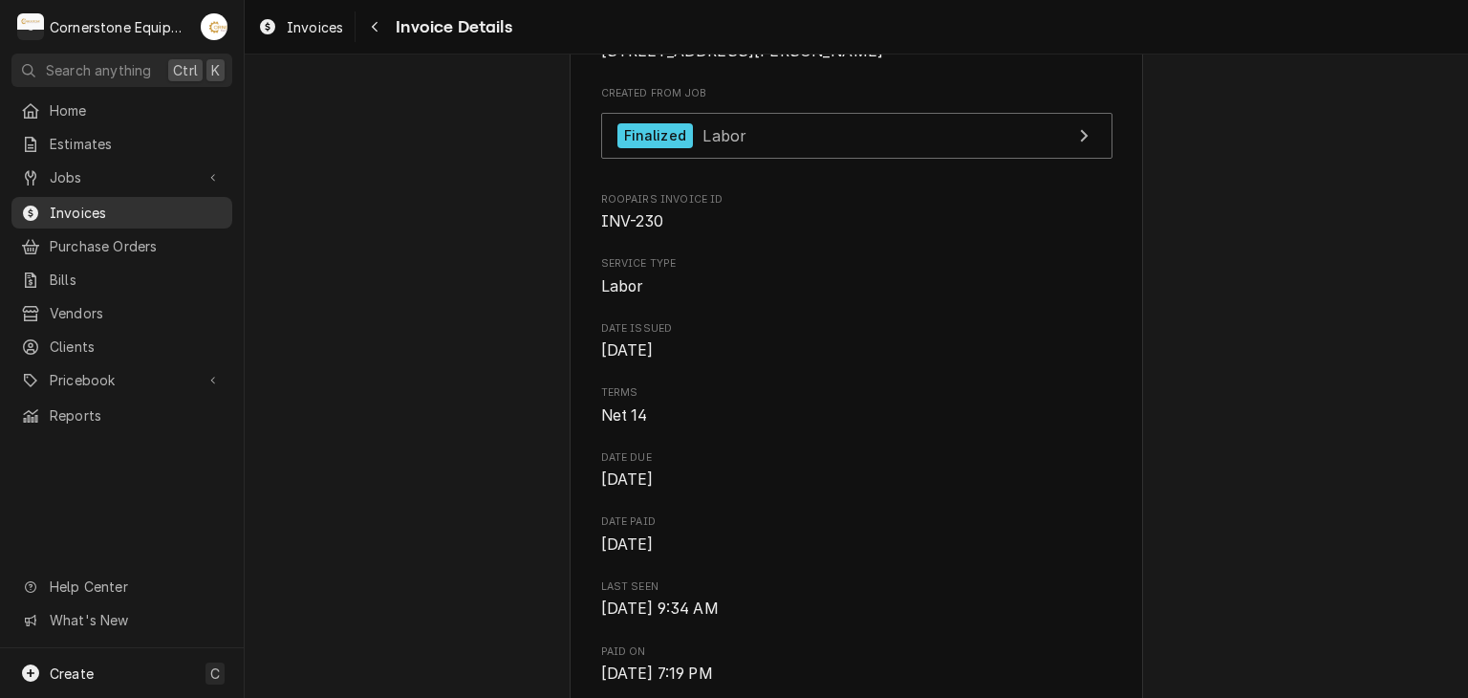
click at [41, 209] on div "Invoices" at bounding box center [122, 213] width 202 height 20
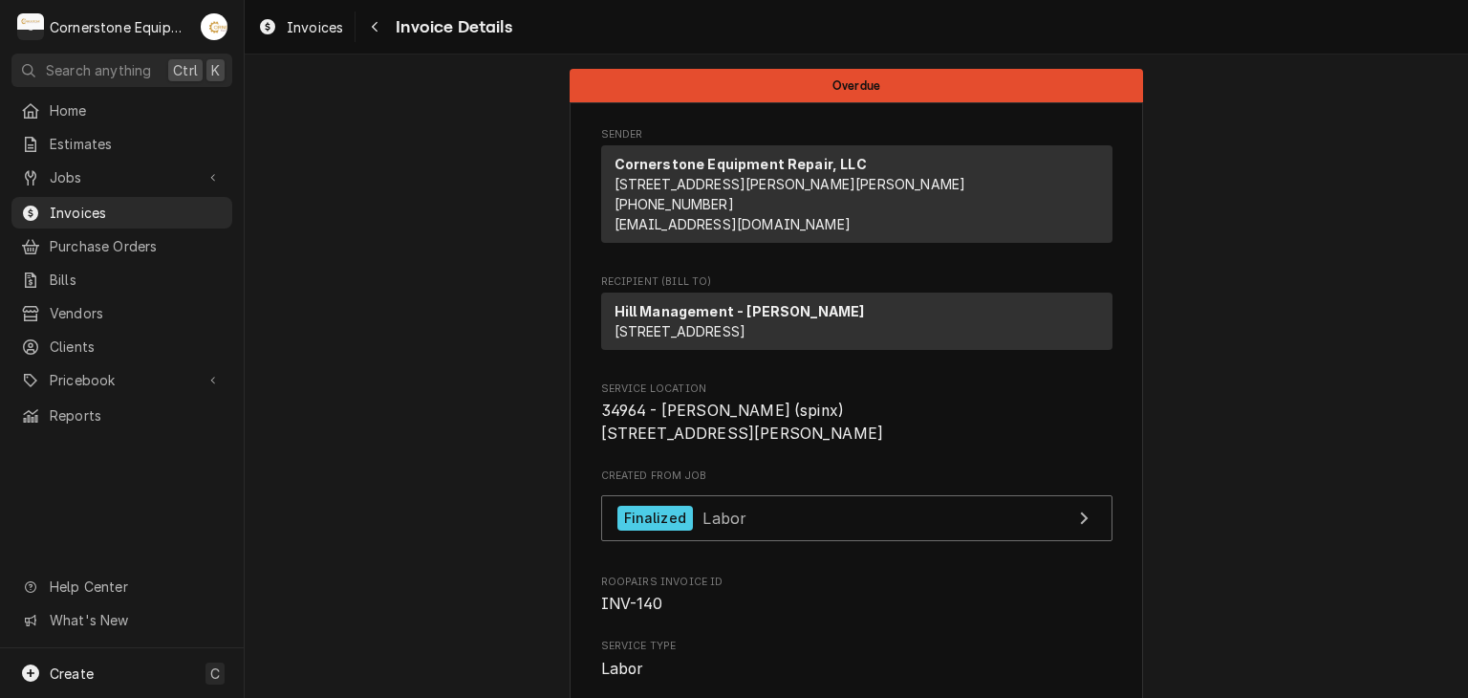
scroll to position [4368, 0]
